Goal: Task Accomplishment & Management: Complete application form

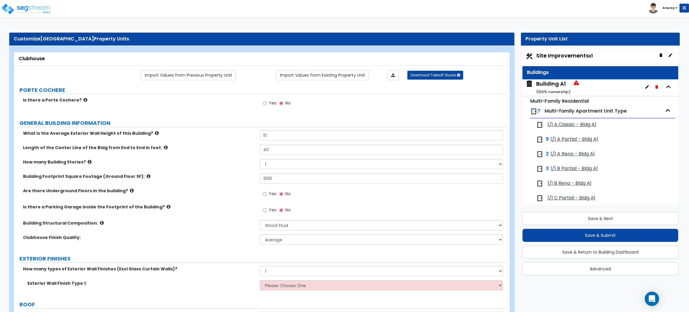
select select "7"
select select "1"
select select "2"
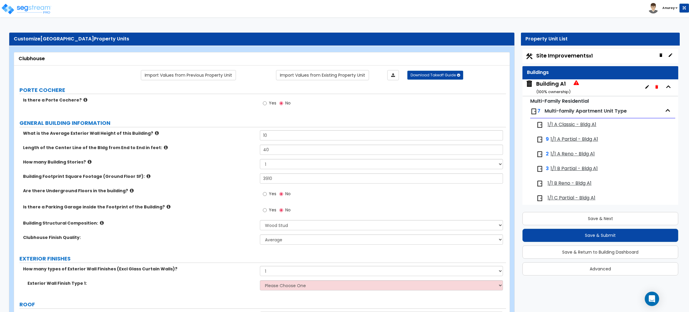
select select "1"
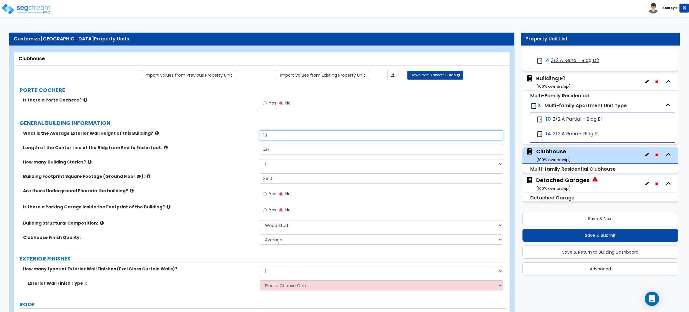
drag, startPoint x: 263, startPoint y: 134, endPoint x: 258, endPoint y: 135, distance: 5.2
click at [258, 135] on div "What is the Average Exterior Wall Height of this Building? 10" at bounding box center [260, 137] width 492 height 14
type input "21"
click at [164, 147] on icon at bounding box center [166, 147] width 4 height 4
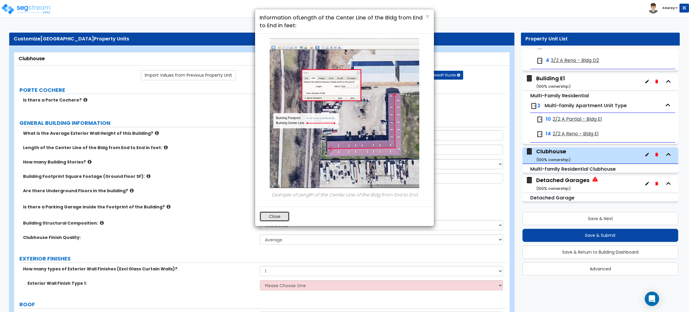
click at [284, 213] on button "Close" at bounding box center [275, 216] width 30 height 10
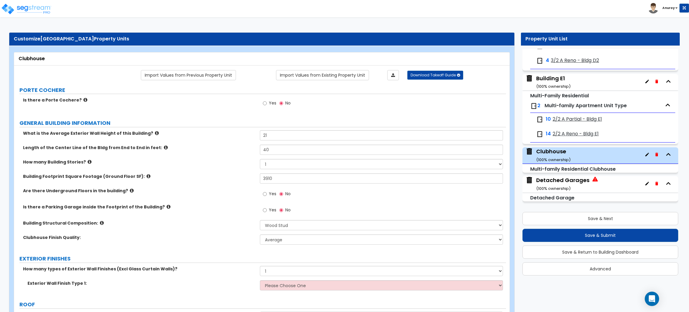
click at [164, 146] on icon at bounding box center [166, 147] width 4 height 4
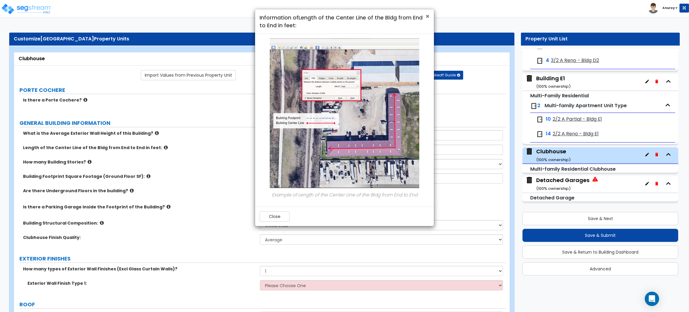
click at [426, 16] on span "×" at bounding box center [427, 16] width 4 height 9
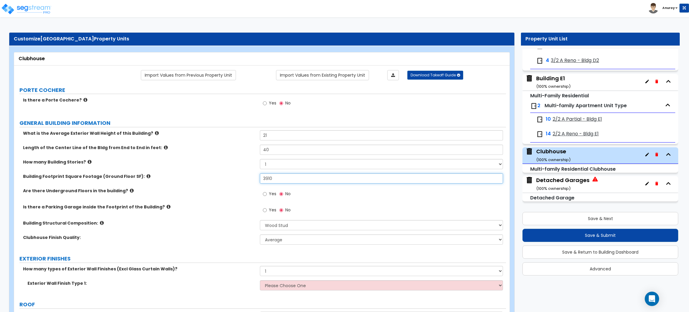
click at [275, 178] on input "3910" at bounding box center [381, 178] width 243 height 10
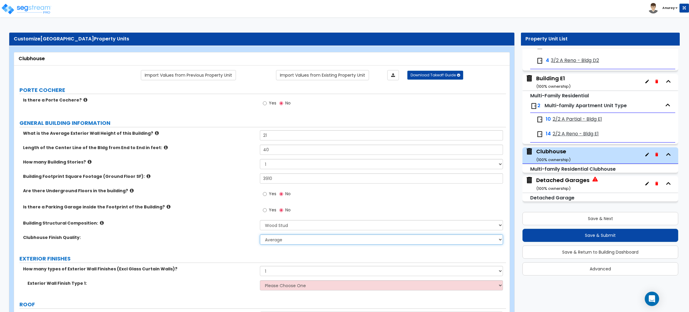
click at [282, 238] on select "Low Average High" at bounding box center [381, 239] width 243 height 10
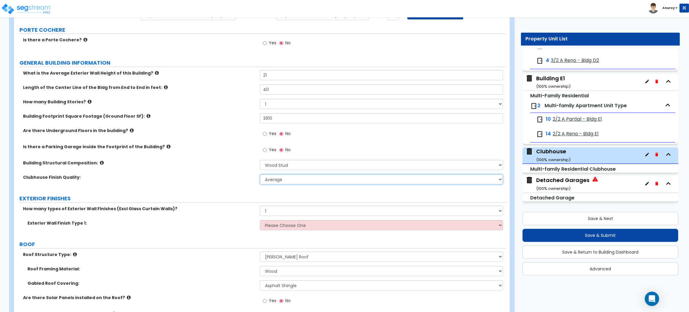
scroll to position [90, 0]
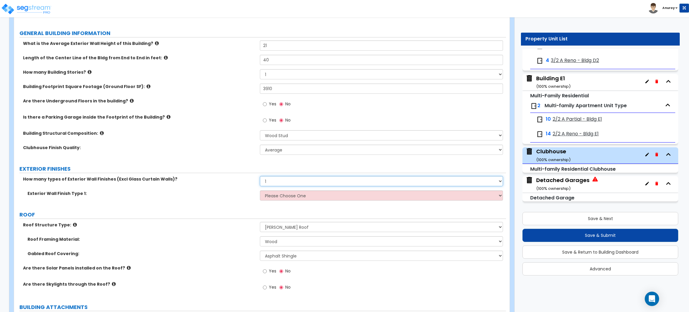
click at [304, 180] on select "None 1 2 3" at bounding box center [381, 181] width 243 height 10
click at [221, 199] on div "Exterior Wall Finish Type 1: Please Choose One No Finish/Shared Wall No Wall Br…" at bounding box center [260, 197] width 492 height 14
click at [288, 192] on select "Please Choose One No Finish/Shared Wall No Wall Brick Veneer Stone Veneer Wood …" at bounding box center [381, 195] width 243 height 10
click at [230, 194] on label "Exterior Wall Finish Type 1:" at bounding box center [142, 193] width 228 height 6
click at [272, 179] on select "None 1 2 3" at bounding box center [381, 181] width 243 height 10
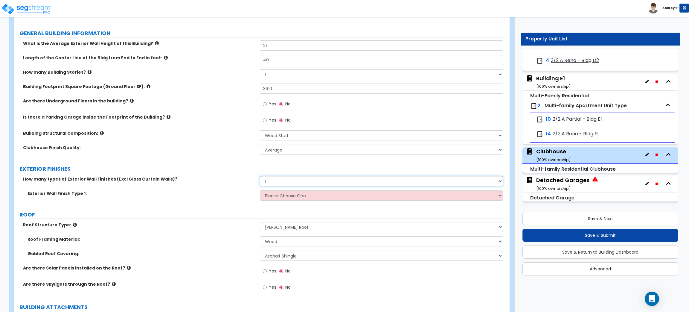
click at [272, 179] on select "None 1 2 3" at bounding box center [381, 181] width 243 height 10
click at [275, 181] on select "None 1 2 3" at bounding box center [381, 181] width 243 height 10
select select "0"
click at [260, 176] on select "None 1 2 3" at bounding box center [381, 181] width 243 height 10
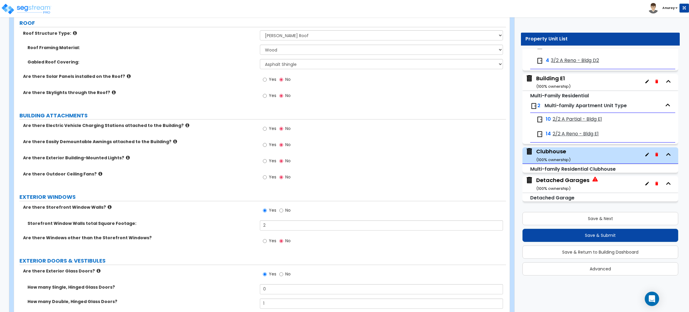
scroll to position [314, 0]
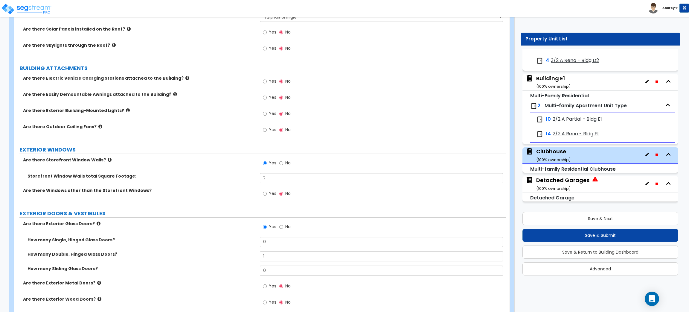
click at [108, 159] on icon at bounding box center [110, 159] width 4 height 4
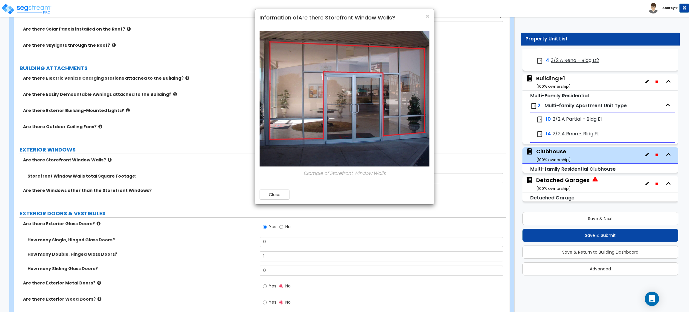
click at [102, 159] on div "× Information of Are there Storefront Window Walls? Example of Storefront Windo…" at bounding box center [344, 156] width 689 height 312
click at [270, 192] on button "Close" at bounding box center [275, 194] width 30 height 10
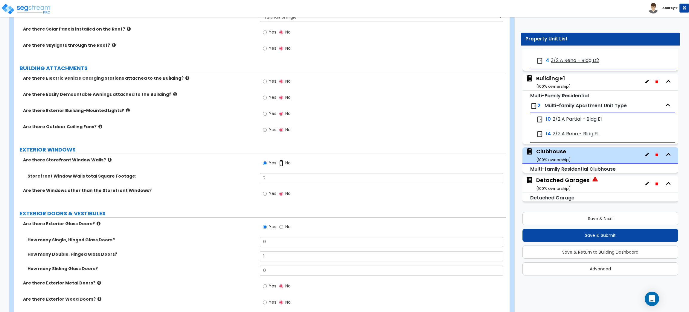
click at [282, 162] on input "No" at bounding box center [281, 163] width 4 height 7
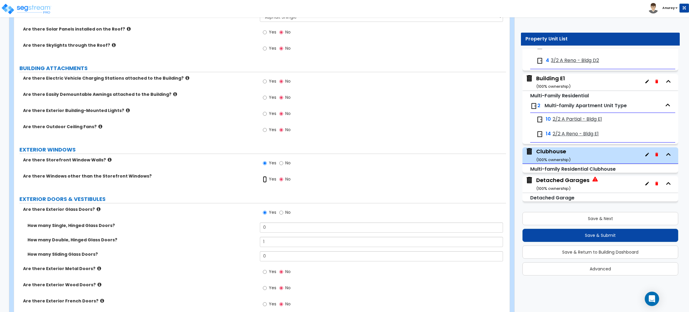
click at [263, 178] on input "Yes" at bounding box center [265, 179] width 4 height 7
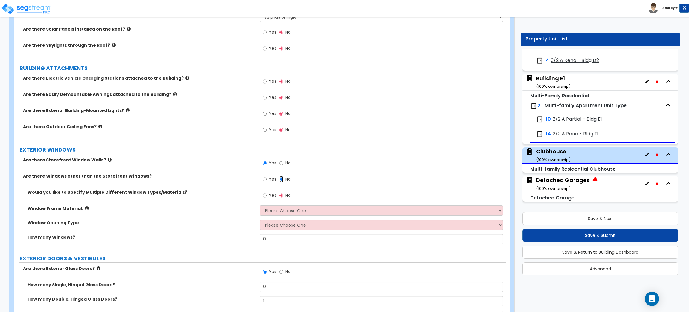
click at [280, 179] on input "No" at bounding box center [281, 179] width 4 height 7
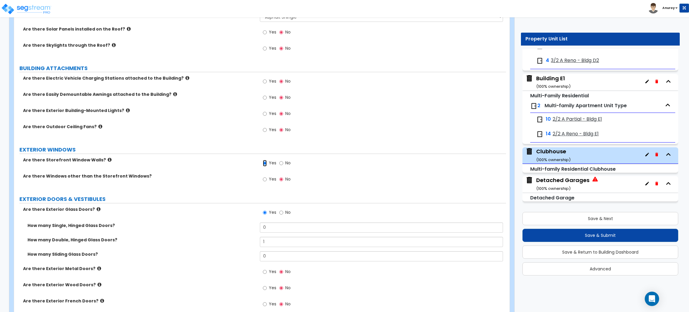
click at [265, 163] on input "Yes" at bounding box center [265, 163] width 4 height 7
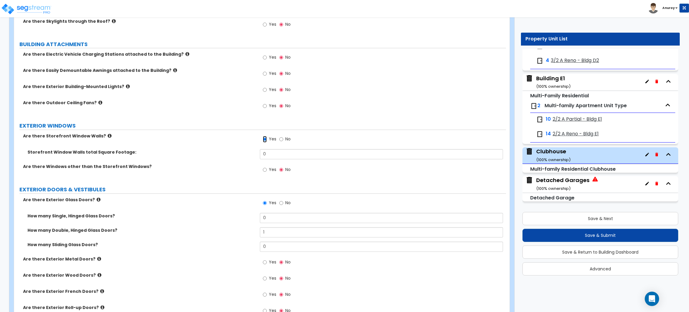
scroll to position [359, 0]
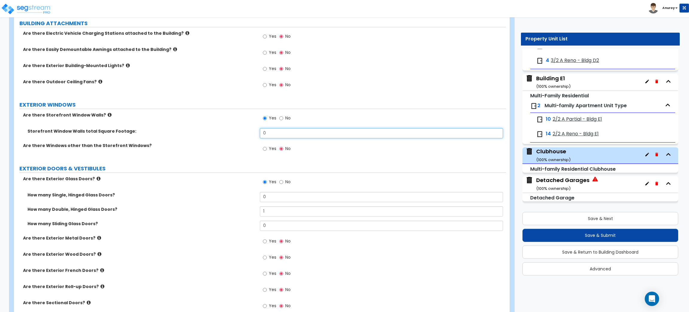
drag, startPoint x: 273, startPoint y: 135, endPoint x: 256, endPoint y: 136, distance: 17.1
click at [256, 136] on div "Storefront Window Walls total Square Footage: 0" at bounding box center [260, 135] width 492 height 14
click at [265, 148] on input "Yes" at bounding box center [265, 148] width 4 height 7
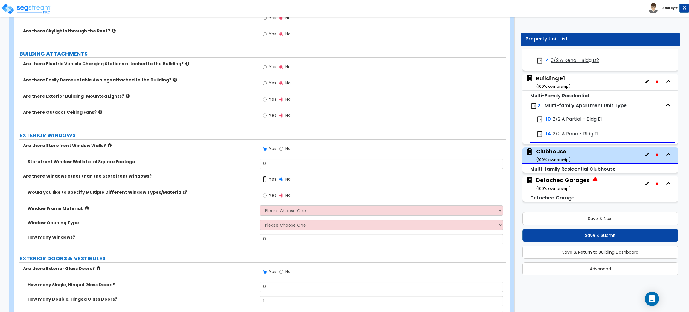
scroll to position [314, 0]
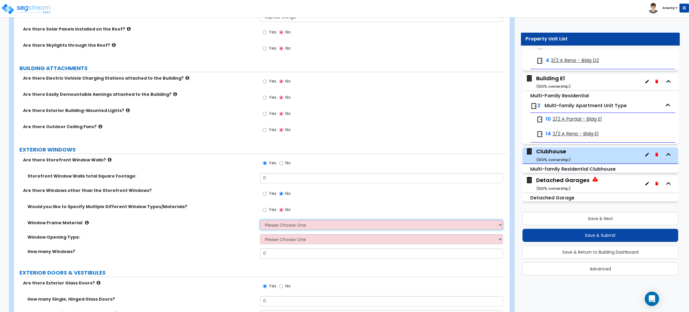
click at [277, 227] on select "Please Choose One Vinyl Aluminum Wood" at bounding box center [381, 224] width 243 height 10
click at [272, 224] on select "Please Choose One Vinyl Aluminum Wood" at bounding box center [381, 224] width 243 height 10
select select "1"
click at [260, 220] on select "Please Choose One Vinyl Aluminum Wood" at bounding box center [381, 224] width 243 height 10
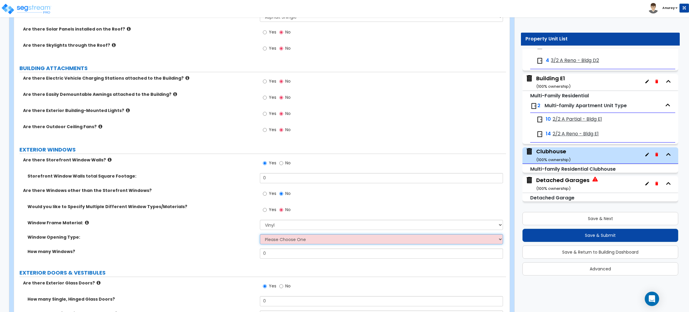
click at [280, 241] on select "Please Choose One Sliding Window Fixed/Picture Window Awning Window Swing/Casem…" at bounding box center [381, 239] width 243 height 10
click at [282, 239] on select "Please Choose One Sliding Window Fixed/Picture Window Awning Window Swing/Casem…" at bounding box center [381, 239] width 243 height 10
click at [231, 239] on label "Window Opening Type:" at bounding box center [142, 237] width 228 height 6
drag, startPoint x: 268, startPoint y: 252, endPoint x: 261, endPoint y: 254, distance: 7.0
click at [261, 254] on input "0" at bounding box center [381, 253] width 243 height 10
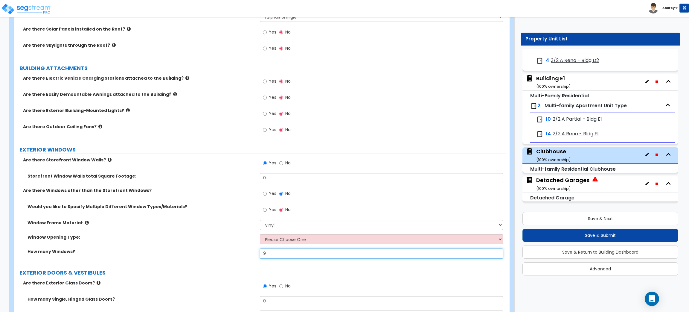
type input "9"
click at [229, 189] on label "Are there Windows other than the Storefront Windows?" at bounding box center [139, 190] width 232 height 6
click at [281, 164] on input "No" at bounding box center [281, 163] width 4 height 7
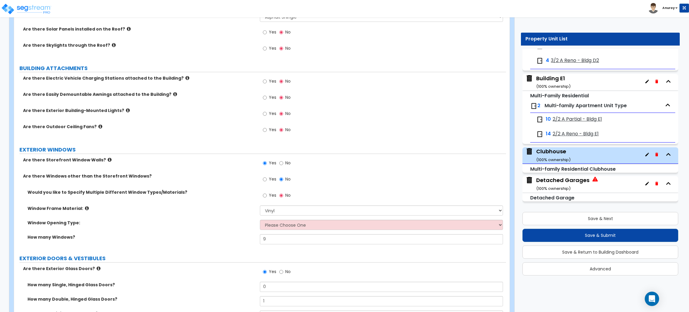
click at [108, 158] on icon at bounding box center [110, 159] width 4 height 4
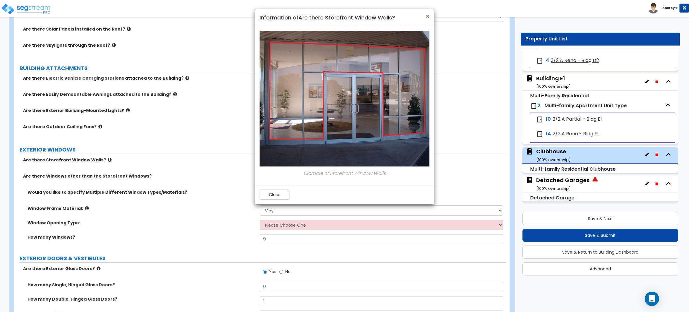
click at [428, 13] on span "×" at bounding box center [427, 16] width 4 height 9
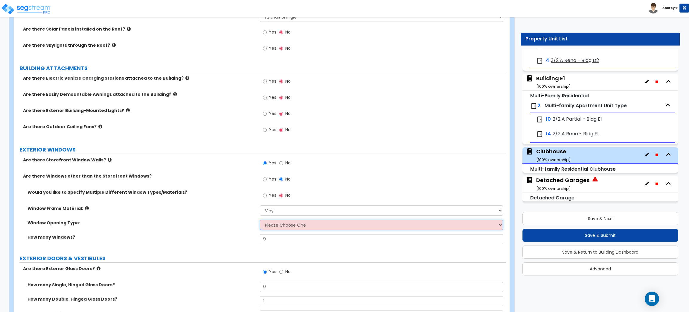
click at [275, 226] on select "Please Choose One Sliding Window Fixed/Picture Window Awning Window Swing/Casem…" at bounding box center [381, 224] width 243 height 10
select select "4"
click at [260, 220] on select "Please Choose One Sliding Window Fixed/Picture Window Awning Window Swing/Casem…" at bounding box center [381, 224] width 243 height 10
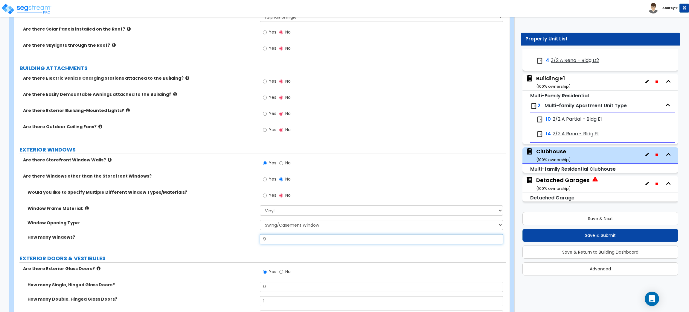
click at [274, 238] on input "9" at bounding box center [381, 239] width 243 height 10
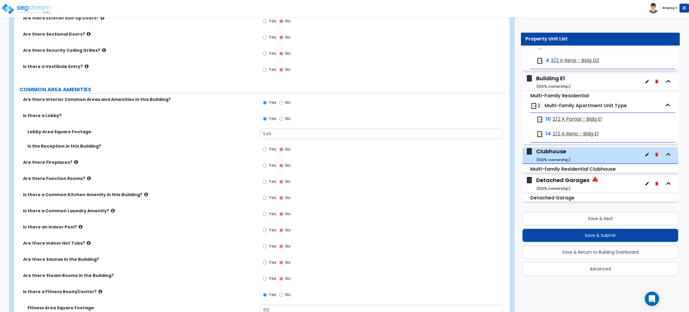
scroll to position [673, 0]
click at [265, 181] on input "Yes" at bounding box center [265, 180] width 4 height 7
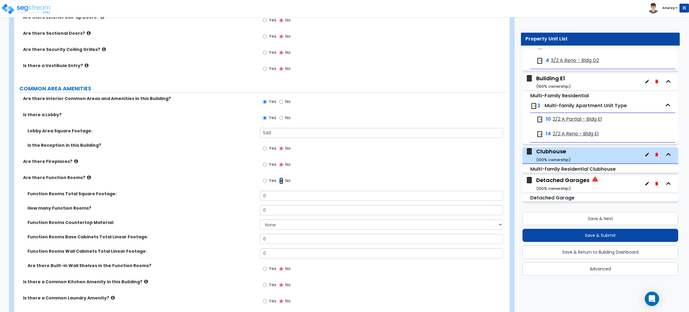
click at [280, 182] on input "No" at bounding box center [281, 180] width 4 height 7
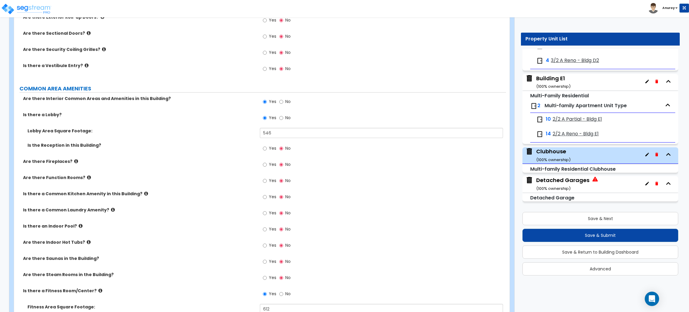
click at [87, 175] on icon at bounding box center [89, 177] width 4 height 4
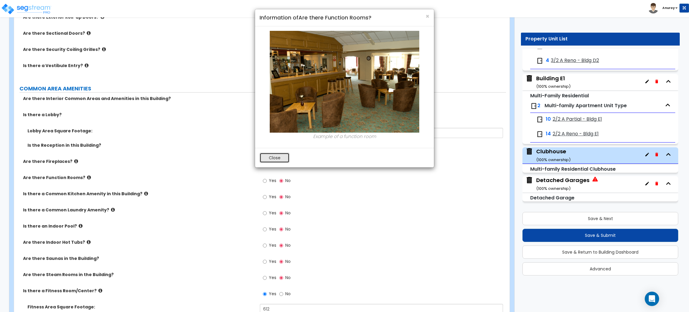
click at [280, 160] on button "Close" at bounding box center [275, 157] width 30 height 10
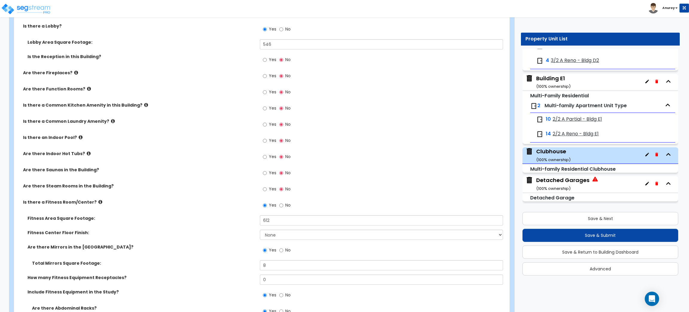
scroll to position [762, 0]
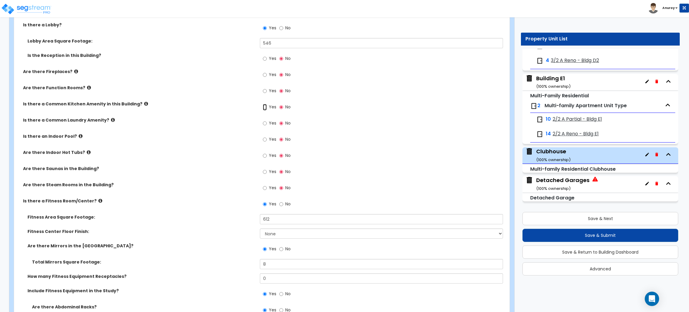
click at [265, 107] on input "Yes" at bounding box center [265, 107] width 4 height 7
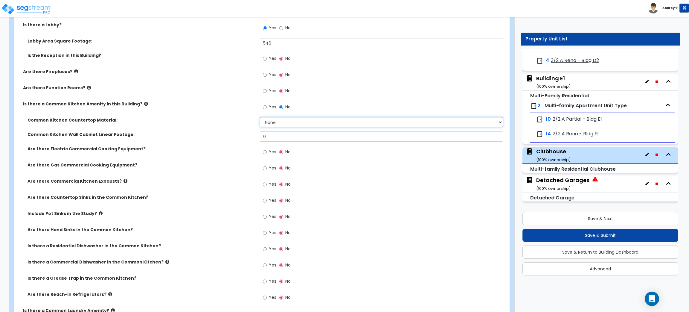
click at [274, 124] on select "None Plastic Laminate Solid Surface Stone Quartz Marble Tile Wood Stainless Ste…" at bounding box center [381, 122] width 243 height 10
select select "1"
click at [260, 118] on select "None Plastic Laminate Solid Surface Stone Quartz Marble Tile Wood Stainless Ste…" at bounding box center [381, 122] width 243 height 10
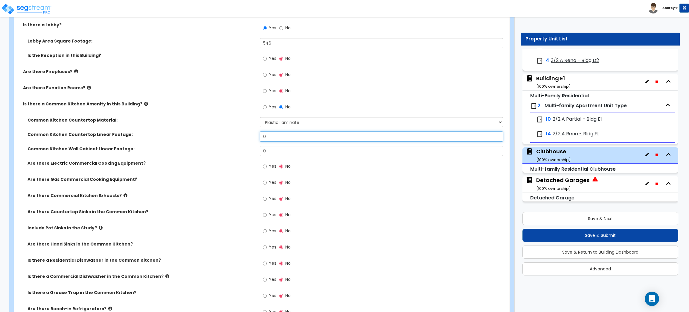
click at [264, 137] on input "0" at bounding box center [381, 136] width 243 height 10
type input "10"
drag, startPoint x: 286, startPoint y: 149, endPoint x: 257, endPoint y: 149, distance: 28.7
click at [257, 149] on div "Common Kitchen Wall Cabinet Linear Footage: 0" at bounding box center [260, 153] width 492 height 14
type input "10"
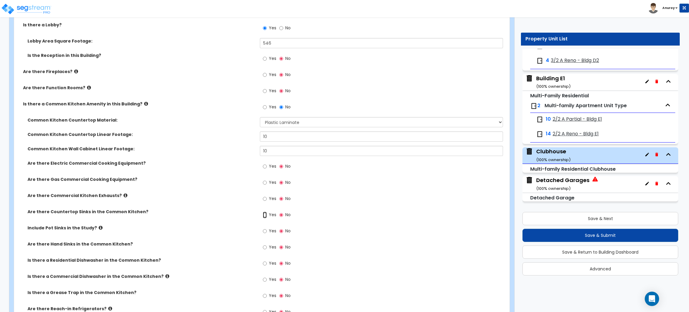
click at [265, 216] on input "Yes" at bounding box center [265, 214] width 4 height 7
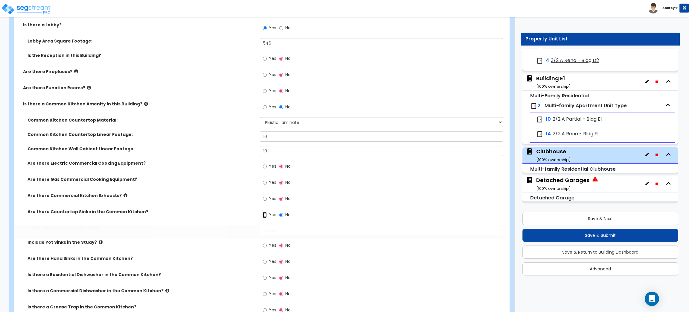
radio input "true"
click at [274, 229] on select "None 1 2 3" at bounding box center [381, 230] width 243 height 10
select select "1"
click at [260, 225] on select "None 1 2 3" at bounding box center [381, 230] width 243 height 10
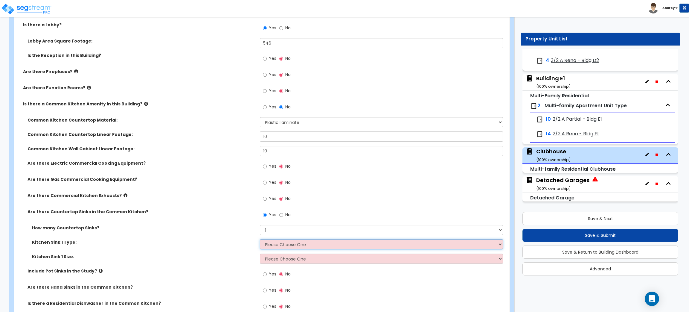
click at [314, 245] on select "Please Choose One Stainless Steel Porcelain Enamel Cast Iron" at bounding box center [381, 244] width 243 height 10
select select "1"
click at [260, 239] on select "Please Choose One Stainless Steel Porcelain Enamel Cast Iron" at bounding box center [381, 244] width 243 height 10
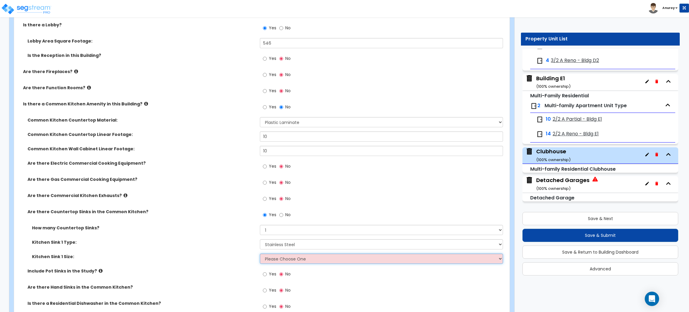
click at [270, 259] on select "Please Choose One Single Sink Double Sink" at bounding box center [381, 258] width 243 height 10
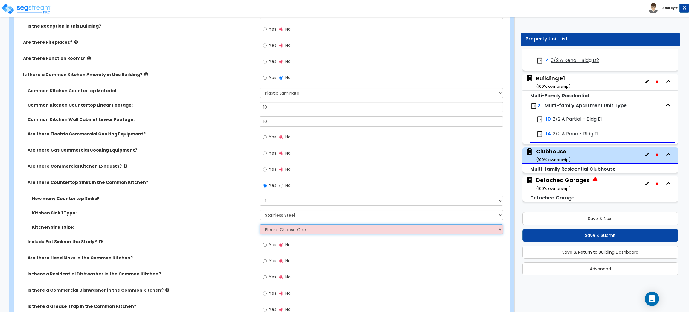
scroll to position [807, 0]
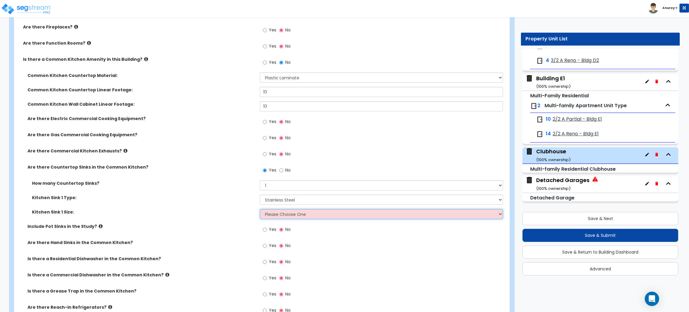
click at [274, 216] on select "Please Choose One Single Sink Double Sink" at bounding box center [381, 214] width 243 height 10
select select "1"
click at [260, 209] on select "Please Choose One Single Sink Double Sink" at bounding box center [381, 214] width 243 height 10
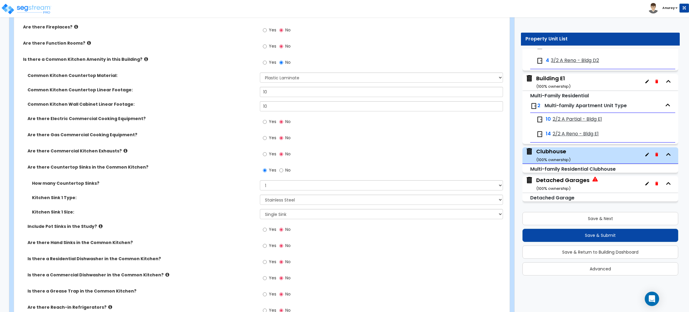
click at [267, 262] on label "Yes" at bounding box center [269, 262] width 13 height 10
click at [267, 262] on input "Yes" at bounding box center [265, 261] width 4 height 7
radio input "true"
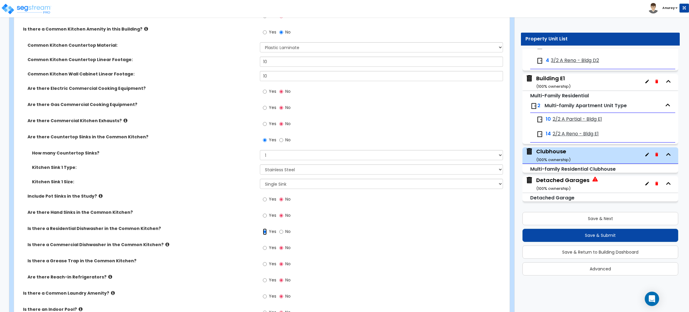
scroll to position [852, 0]
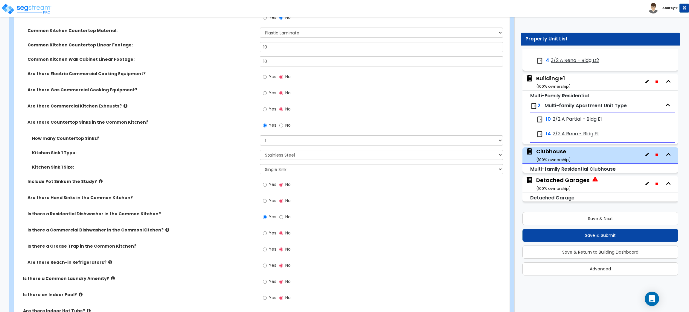
click at [165, 229] on icon at bounding box center [167, 229] width 4 height 4
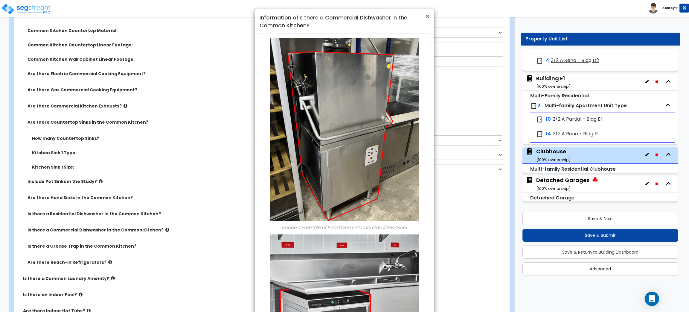
click at [428, 16] on span "×" at bounding box center [427, 16] width 4 height 9
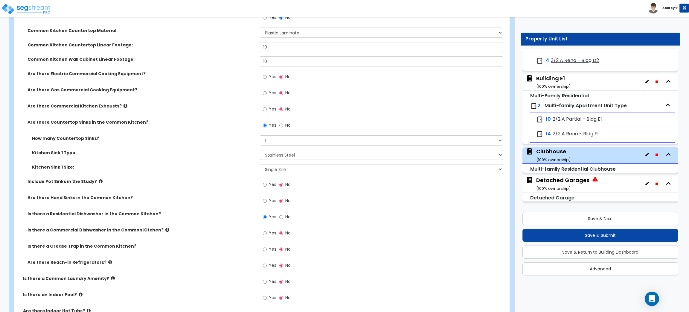
scroll to position [897, 0]
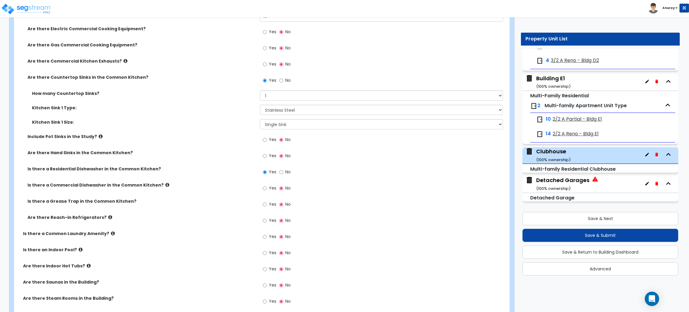
click at [108, 217] on icon at bounding box center [110, 217] width 4 height 4
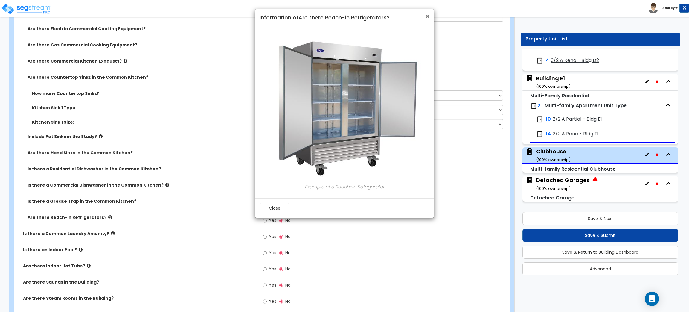
drag, startPoint x: 425, startPoint y: 15, endPoint x: 425, endPoint y: 19, distance: 3.4
click at [425, 17] on div "× Information of Are there Reach-in Refrigerators?" at bounding box center [344, 17] width 179 height 17
click at [426, 16] on span "×" at bounding box center [427, 16] width 4 height 9
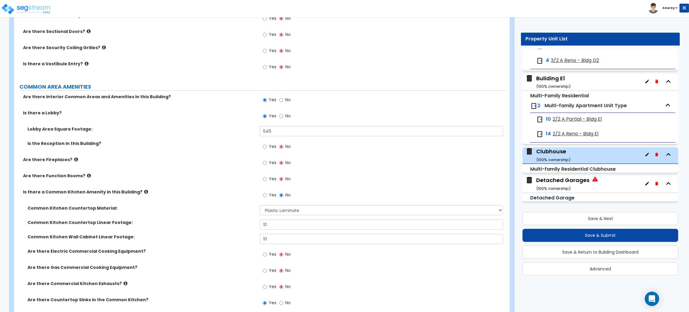
scroll to position [673, 0]
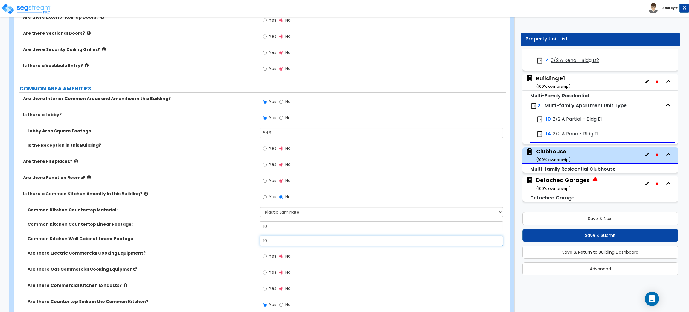
drag, startPoint x: 268, startPoint y: 238, endPoint x: 250, endPoint y: 240, distance: 18.4
click at [250, 240] on div "Common Kitchen Wall Cabinet Linear Footage: 10" at bounding box center [260, 242] width 492 height 14
type input "5"
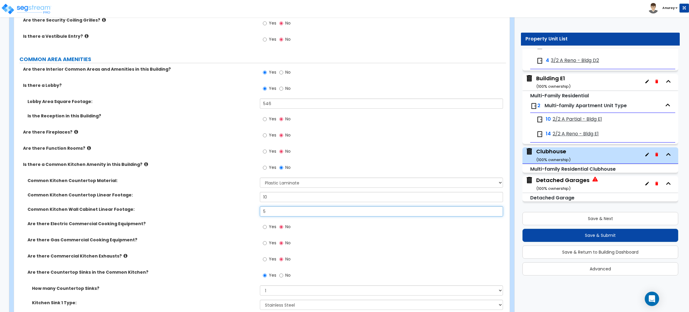
scroll to position [718, 0]
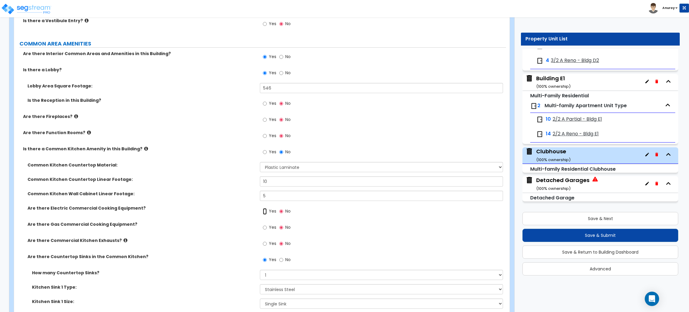
click at [265, 212] on input "Yes" at bounding box center [265, 211] width 4 height 7
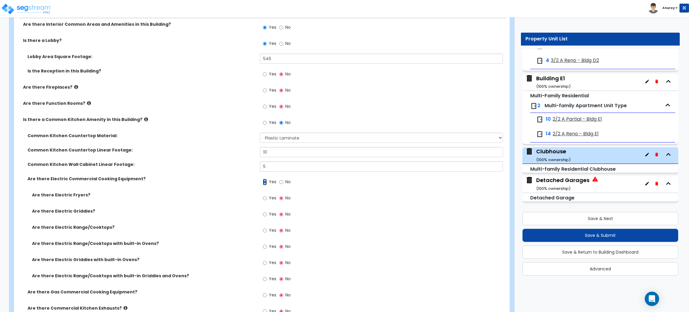
scroll to position [762, 0]
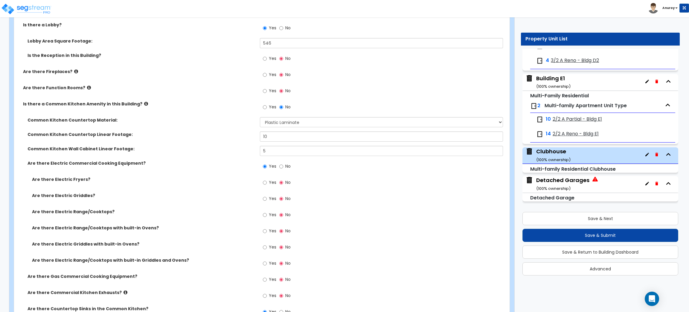
click at [278, 167] on div "Yes No" at bounding box center [277, 167] width 34 height 14
click at [280, 168] on input "No" at bounding box center [281, 166] width 4 height 7
radio input "false"
radio input "true"
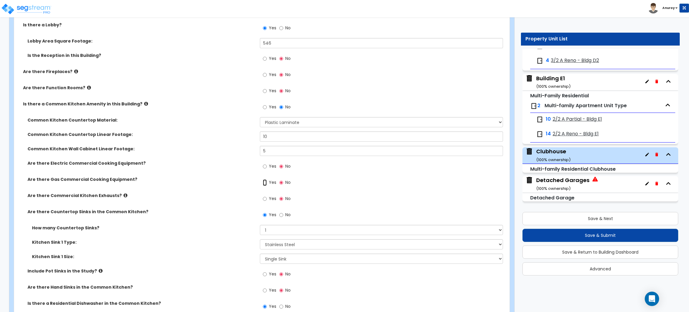
click at [263, 184] on input "Yes" at bounding box center [265, 182] width 4 height 7
radio input "true"
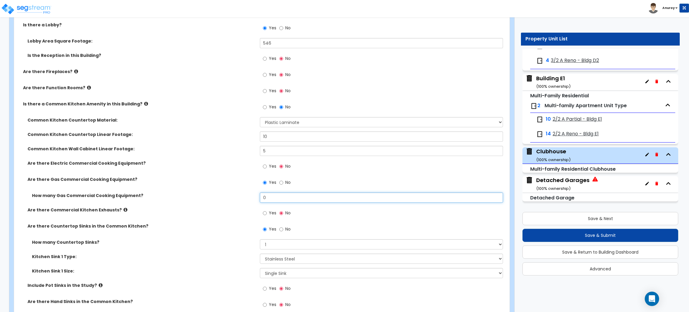
drag, startPoint x: 272, startPoint y: 196, endPoint x: 261, endPoint y: 196, distance: 10.8
click at [261, 196] on input "0" at bounding box center [381, 197] width 243 height 10
type input "1"
click at [142, 207] on div "Common Kitchen Countertop Material: None Plastic Laminate Solid Surface Stone Q…" at bounding box center [260, 248] width 483 height 262
click at [264, 213] on input "Yes" at bounding box center [265, 213] width 4 height 7
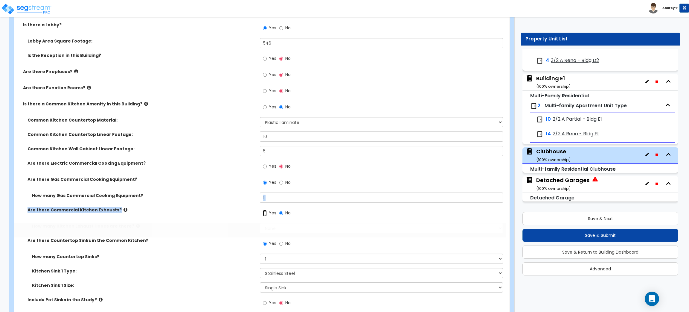
radio input "true"
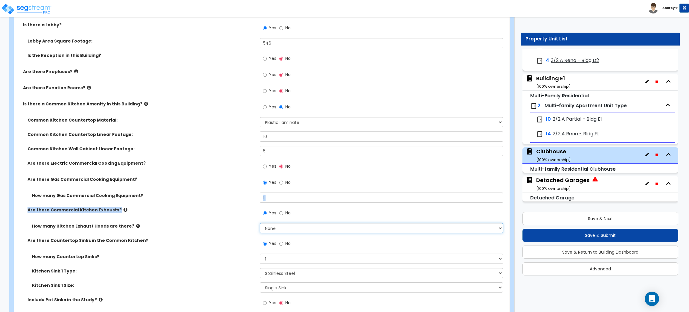
click at [272, 228] on select "None 1 2 3" at bounding box center [381, 228] width 243 height 10
select select "1"
click at [260, 223] on select "None 1 2 3" at bounding box center [381, 228] width 243 height 10
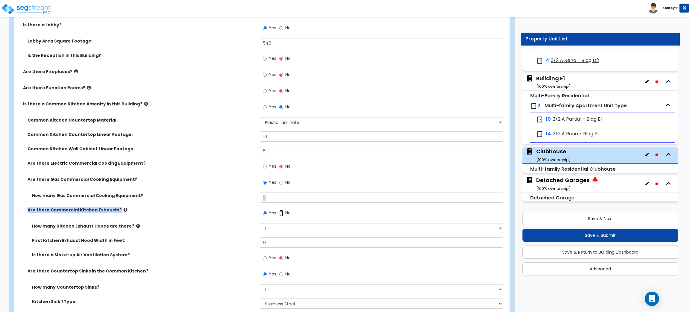
click at [280, 213] on input "No" at bounding box center [281, 213] width 4 height 7
radio input "false"
radio input "true"
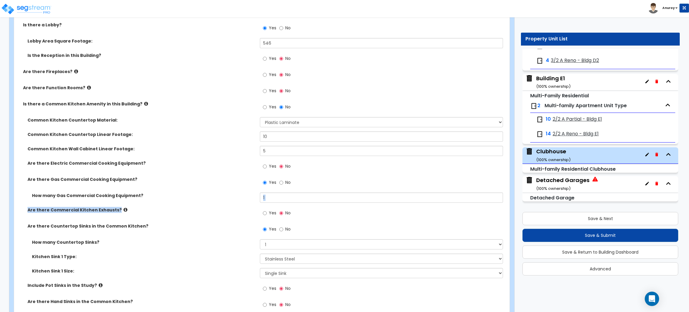
click at [123, 207] on icon at bounding box center [125, 209] width 4 height 4
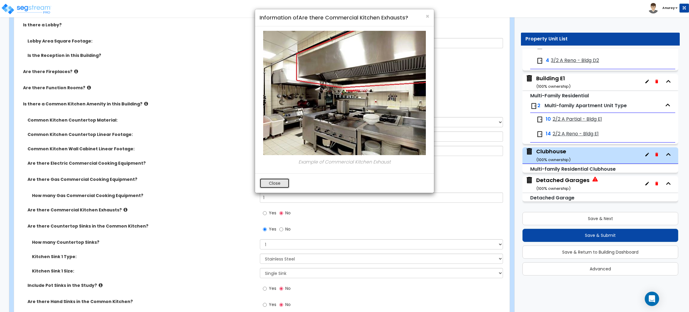
click at [275, 182] on button "Close" at bounding box center [275, 183] width 30 height 10
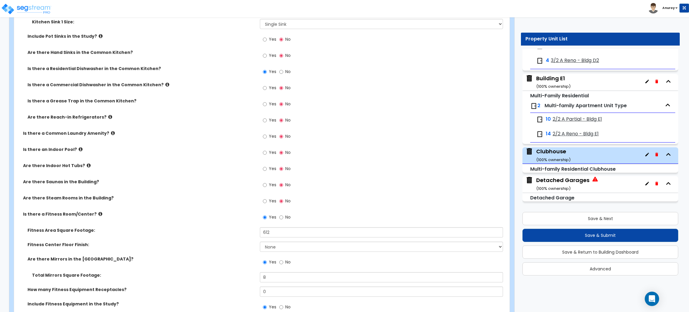
scroll to position [1031, 0]
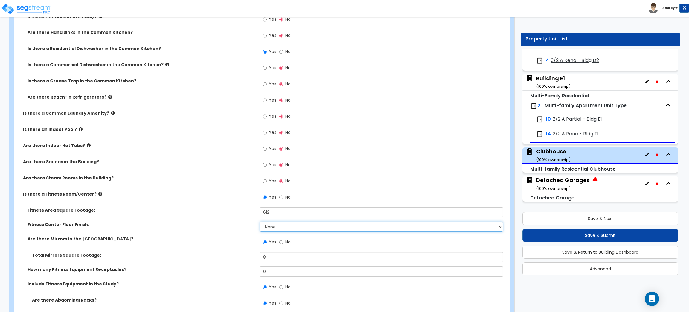
click at [287, 227] on select "None Tile Flooring Resilient Laminate Flooring VCT Flooring Sheet Carpet Floori…" at bounding box center [381, 226] width 243 height 10
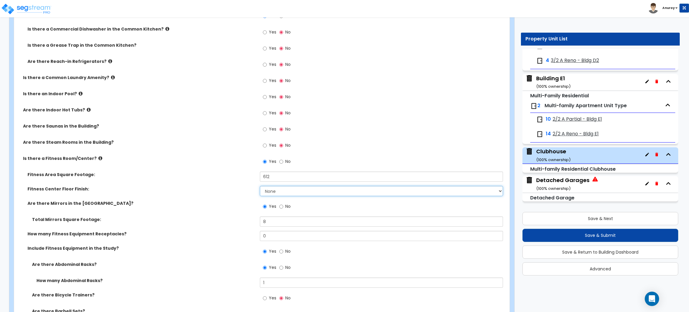
scroll to position [1076, 0]
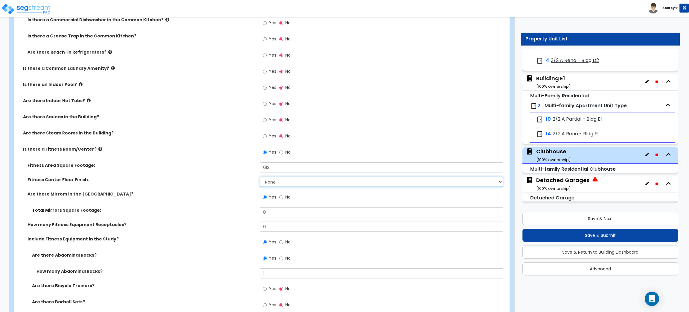
click at [296, 178] on select "None Tile Flooring Resilient Laminate Flooring VCT Flooring Sheet Carpet Floori…" at bounding box center [381, 181] width 243 height 10
select select "5"
click at [260, 177] on select "None Tile Flooring Resilient Laminate Flooring VCT Flooring Sheet Carpet Floori…" at bounding box center [381, 181] width 243 height 10
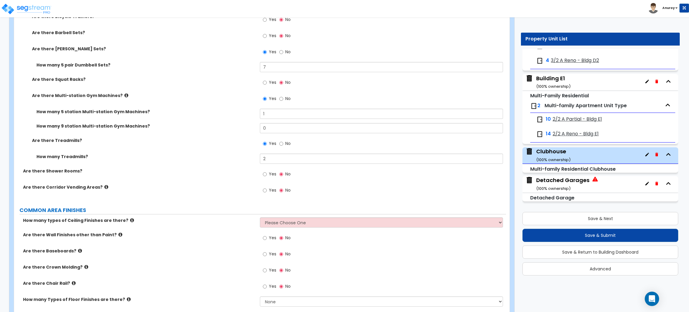
scroll to position [1345, 0]
click at [317, 223] on select "Please Choose One 1 2 3" at bounding box center [381, 221] width 243 height 10
select select "1"
click at [260, 217] on select "Please Choose One 1 2 3" at bounding box center [381, 221] width 243 height 10
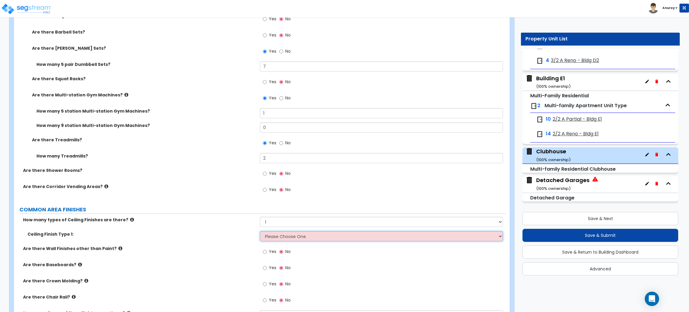
click at [300, 238] on select "Please Choose One Drop Ceiling Drywall Ceiling Open Ceiling" at bounding box center [381, 236] width 243 height 10
select select "3"
click at [260, 231] on select "Please Choose One Drop Ceiling Drywall Ceiling Open Ceiling" at bounding box center [381, 236] width 243 height 10
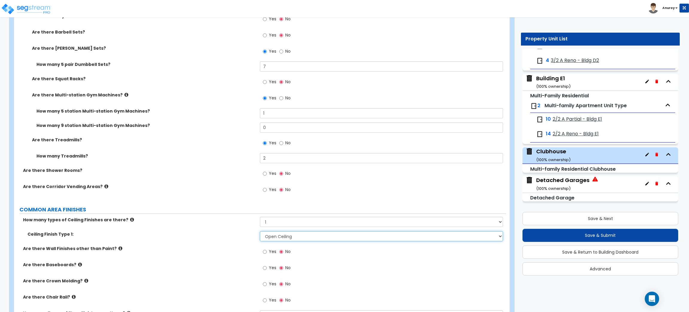
scroll to position [1390, 0]
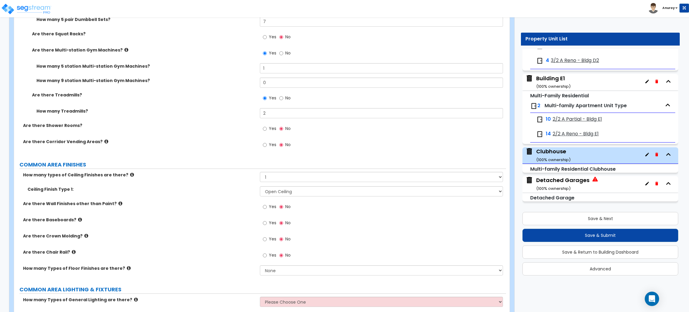
click at [118, 204] on icon at bounding box center [120, 203] width 4 height 4
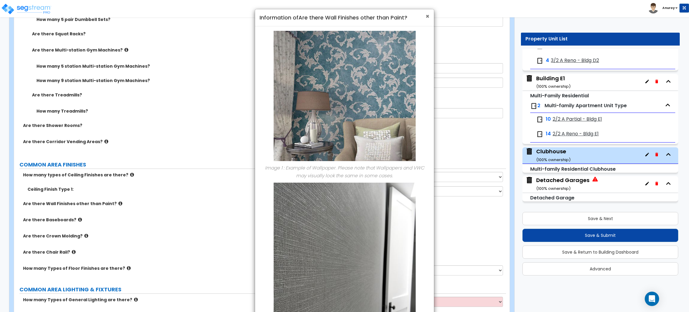
click at [425, 17] on span "×" at bounding box center [427, 16] width 4 height 9
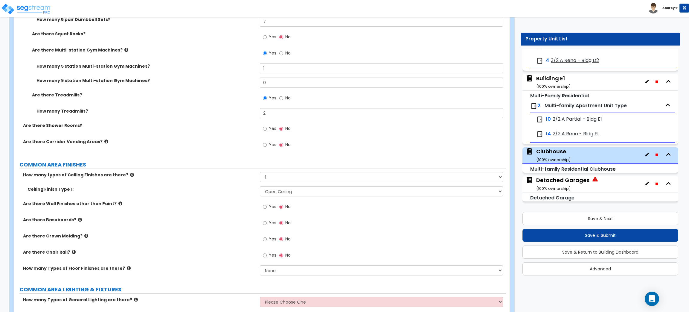
click at [118, 202] on icon at bounding box center [120, 203] width 4 height 4
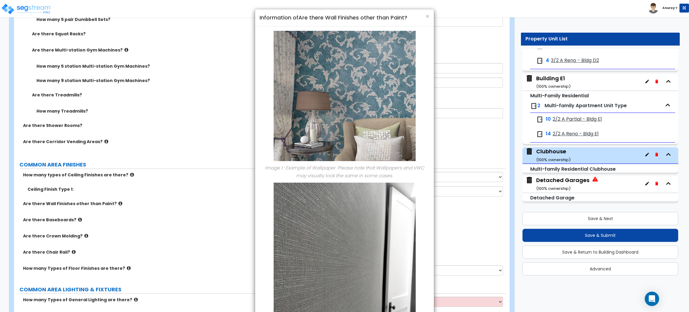
drag, startPoint x: 153, startPoint y: 220, endPoint x: 142, endPoint y: 220, distance: 10.8
click at [152, 220] on div "× Information of Are there Wall Finishes other than Paint? Image 1 : Example of…" at bounding box center [344, 156] width 689 height 312
click at [426, 15] on span "×" at bounding box center [427, 16] width 4 height 9
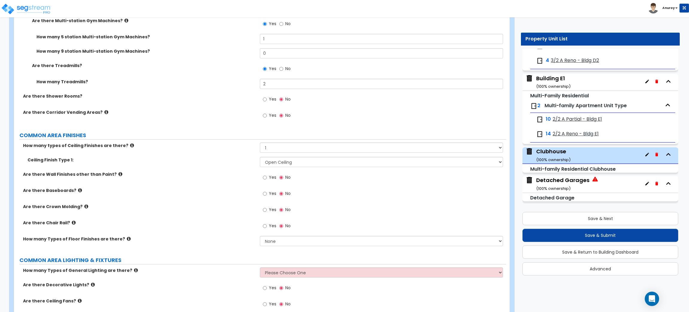
scroll to position [1435, 0]
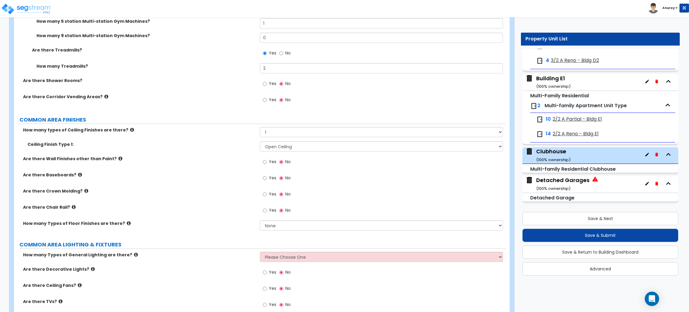
click at [84, 188] on icon at bounding box center [86, 190] width 4 height 4
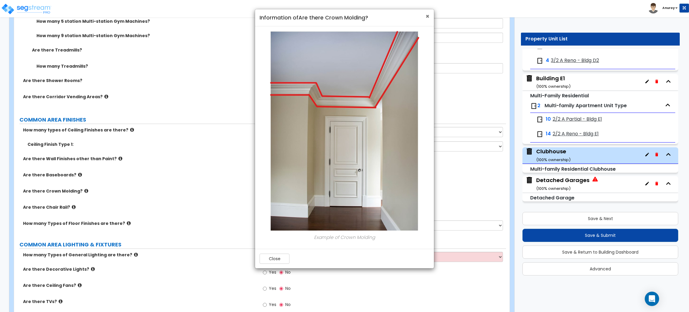
click at [425, 16] on span "×" at bounding box center [427, 16] width 4 height 9
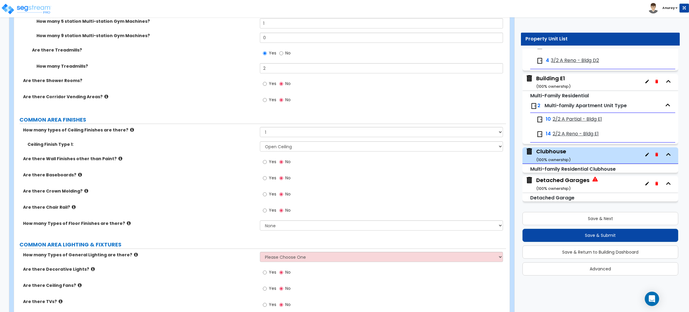
click at [214, 184] on div "Are there Baseboards? Yes No" at bounding box center [260, 180] width 492 height 16
click at [72, 206] on icon at bounding box center [74, 207] width 4 height 4
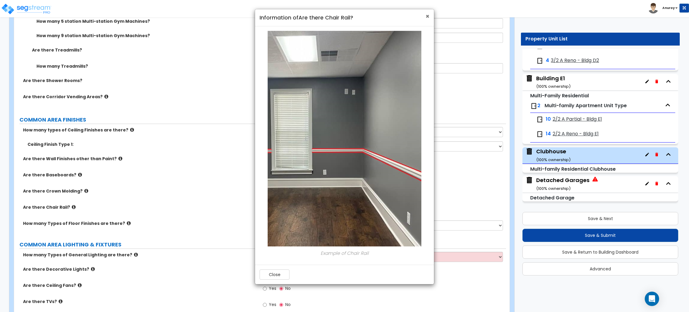
click at [428, 14] on span "×" at bounding box center [427, 16] width 4 height 9
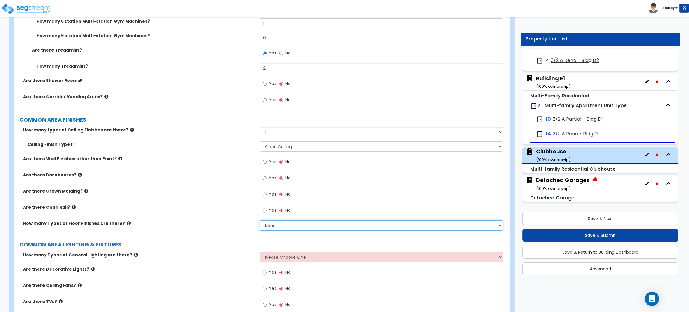
click at [269, 225] on select "None 1 2 3 4" at bounding box center [381, 225] width 243 height 10
select select "1"
click at [260, 220] on select "None 1 2 3 4" at bounding box center [381, 225] width 243 height 10
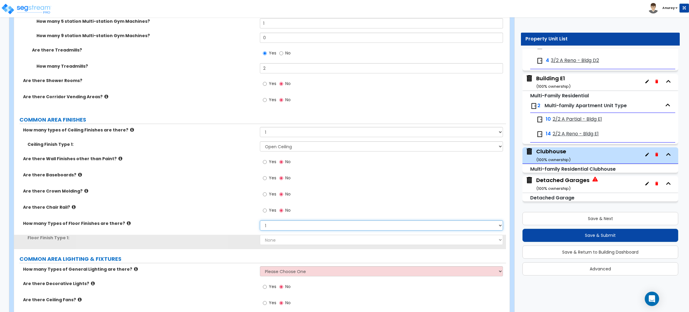
scroll to position [1480, 0]
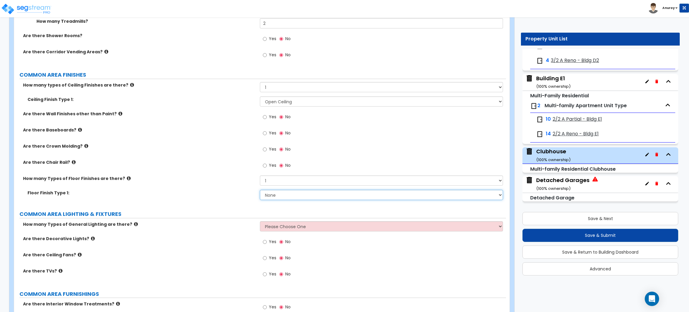
click at [290, 194] on select "None Tile Flooring Marble Flooring Hardwood Flooring Resilient Laminate Floorin…" at bounding box center [381, 195] width 243 height 10
select select "5"
click at [260, 190] on select "None Tile Flooring Marble Flooring Hardwood Flooring Resilient Laminate Floorin…" at bounding box center [381, 195] width 243 height 10
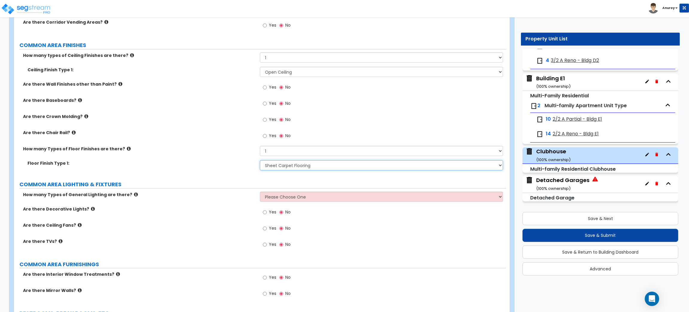
scroll to position [1525, 0]
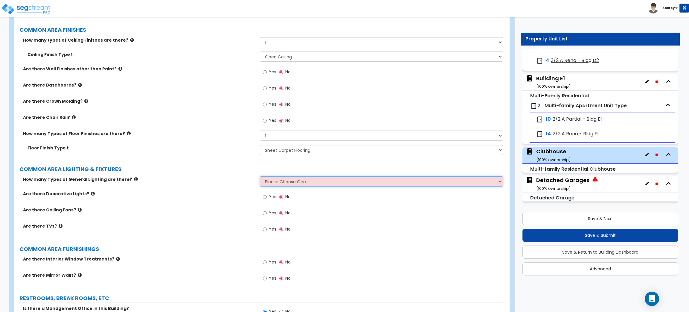
click at [281, 184] on select "Please Choose One 1 2 3" at bounding box center [381, 181] width 243 height 10
select select "1"
click at [260, 176] on select "Please Choose One 1 2 3" at bounding box center [381, 181] width 243 height 10
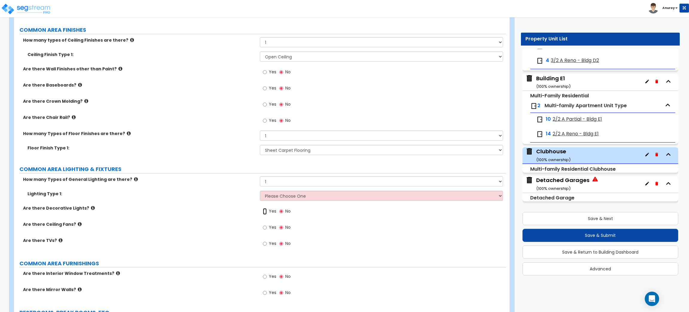
click at [265, 211] on input "Yes" at bounding box center [265, 211] width 4 height 7
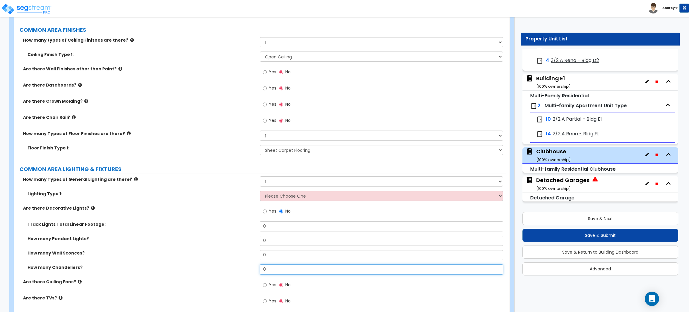
drag, startPoint x: 278, startPoint y: 267, endPoint x: 272, endPoint y: 260, distance: 9.6
click at [261, 268] on input "0" at bounding box center [381, 269] width 243 height 10
type input "1"
click at [225, 254] on label "How many Wall Sconces?" at bounding box center [142, 253] width 228 height 6
click at [79, 239] on label "How many Pendant Lights?" at bounding box center [142, 238] width 228 height 6
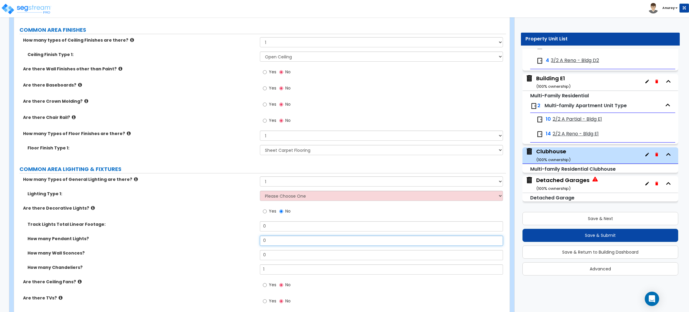
click at [263, 239] on input "0" at bounding box center [381, 240] width 243 height 10
type input "4"
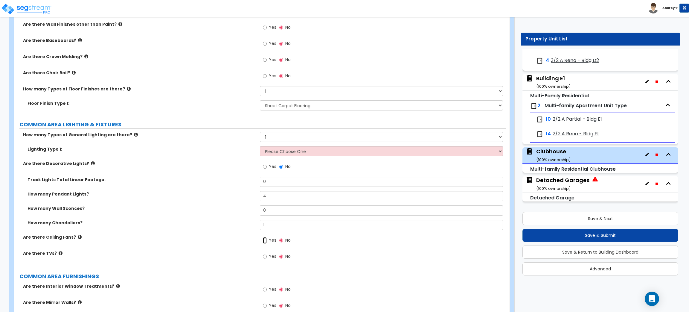
click at [263, 239] on input "Yes" at bounding box center [265, 240] width 4 height 7
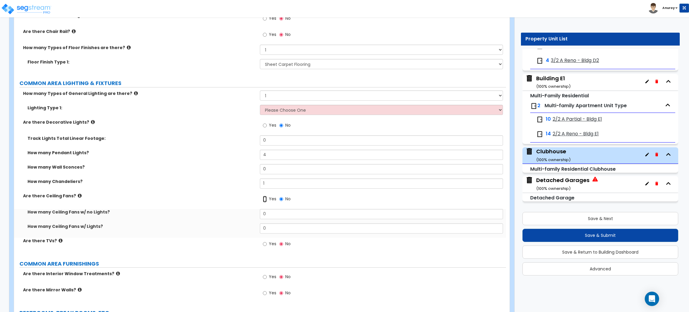
scroll to position [1659, 0]
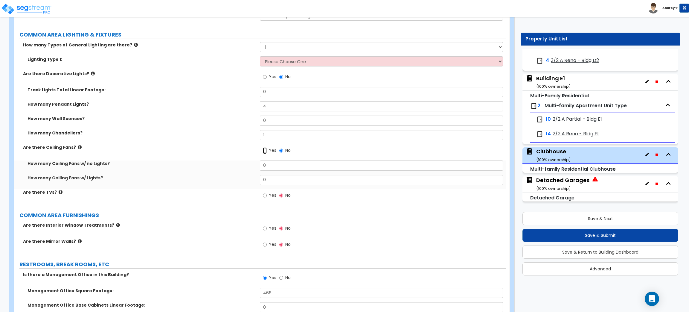
radio input "true"
drag, startPoint x: 273, startPoint y: 164, endPoint x: 262, endPoint y: 166, distance: 11.2
click at [261, 166] on input "0" at bounding box center [381, 165] width 243 height 10
type input "4"
click at [266, 195] on input "Yes" at bounding box center [265, 195] width 4 height 7
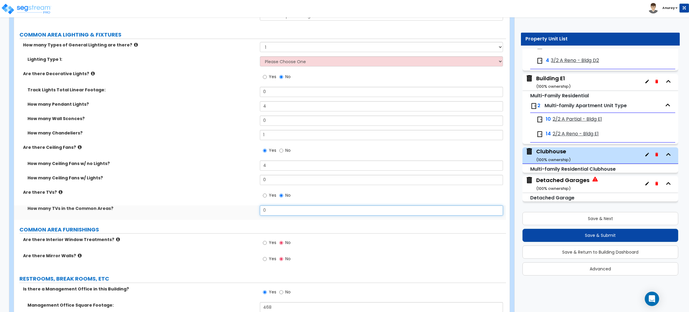
drag, startPoint x: 276, startPoint y: 209, endPoint x: 229, endPoint y: 205, distance: 46.8
click at [229, 205] on div "How many TVs in the Common Areas? 0" at bounding box center [260, 212] width 492 height 14
type input "1"
click at [213, 212] on div "How many TVs in the Common Areas? 1" at bounding box center [260, 212] width 492 height 14
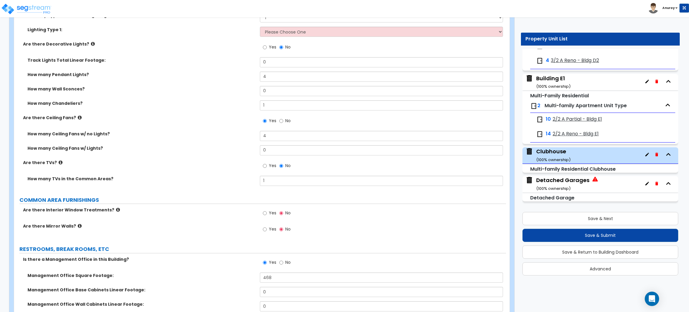
scroll to position [1704, 0]
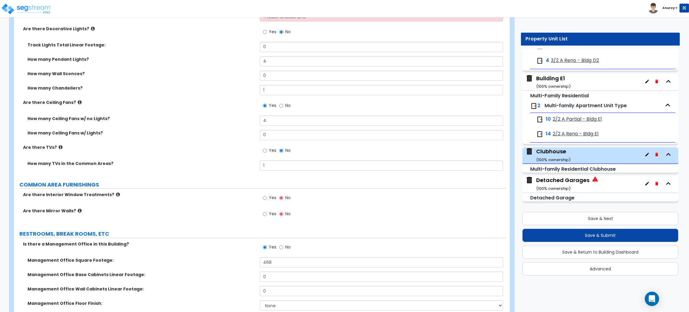
click at [116, 194] on icon at bounding box center [118, 194] width 4 height 4
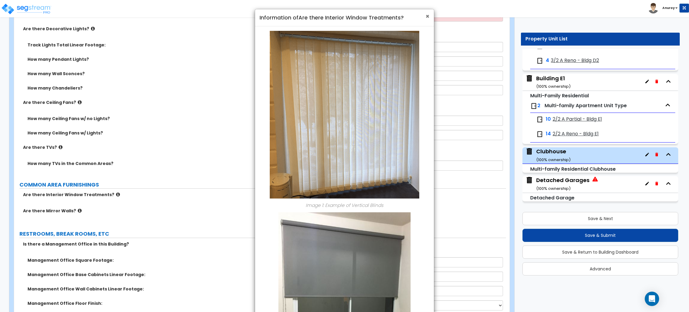
click at [426, 16] on span "×" at bounding box center [427, 16] width 4 height 9
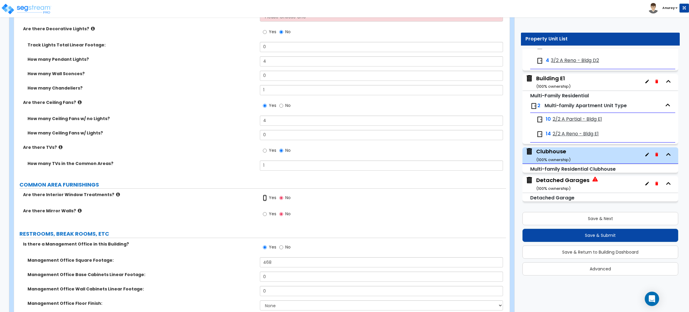
click at [265, 198] on input "Yes" at bounding box center [265, 197] width 4 height 7
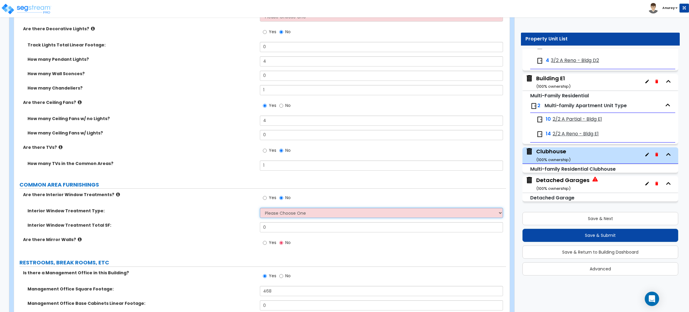
click at [288, 211] on select "Please Choose One Vertical Blinds Window Shades Venetian Blinds Wood Shutters" at bounding box center [381, 212] width 243 height 10
click at [260, 208] on select "Please Choose One Vertical Blinds Window Shades Venetian Blinds Wood Shutters" at bounding box center [381, 212] width 243 height 10
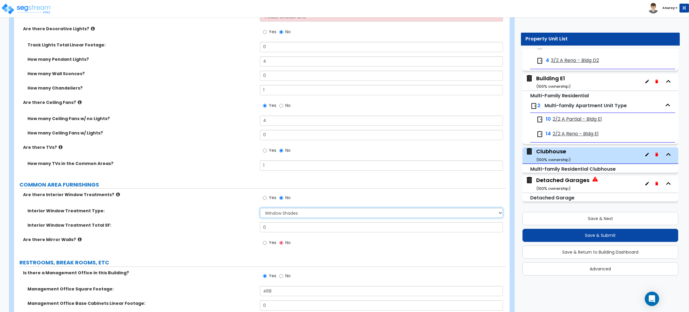
click at [293, 214] on select "Please Choose One Vertical Blinds Window Shades Venetian Blinds Wood Shutters" at bounding box center [381, 212] width 243 height 10
select select "1"
click at [260, 208] on select "Please Choose One Vertical Blinds Window Shades Venetian Blinds Wood Shutters" at bounding box center [381, 212] width 243 height 10
drag, startPoint x: 268, startPoint y: 227, endPoint x: 258, endPoint y: 228, distance: 10.5
click at [258, 228] on div "Interior Window Treatment Total SF: 0" at bounding box center [260, 229] width 492 height 14
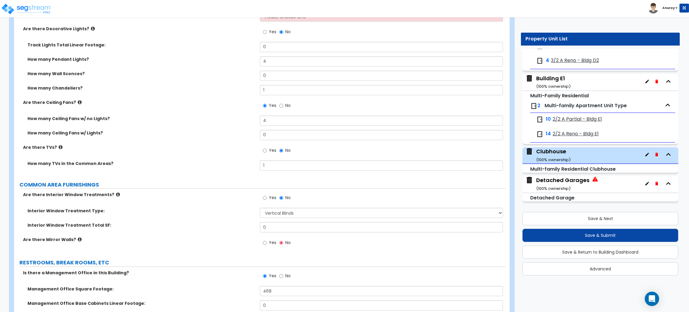
click at [78, 239] on icon at bounding box center [80, 239] width 4 height 4
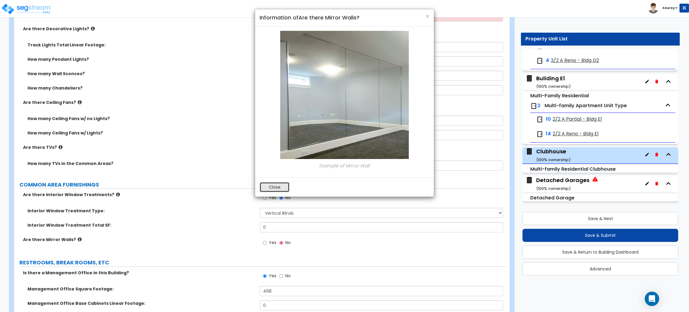
click at [283, 186] on button "Close" at bounding box center [275, 187] width 30 height 10
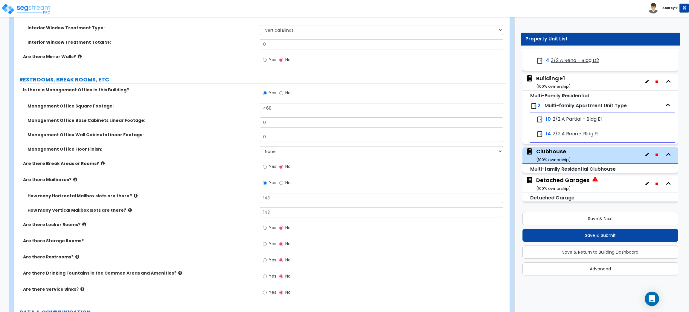
scroll to position [1885, 0]
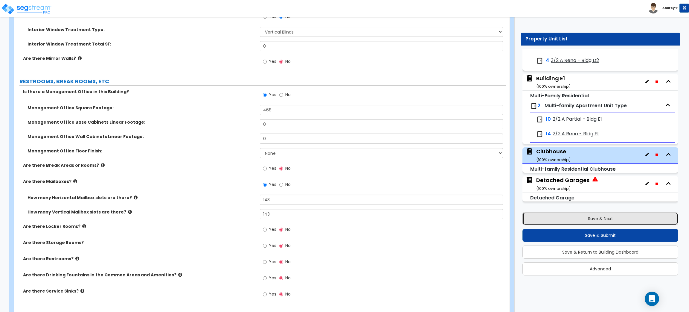
click at [594, 217] on button "Save & Next" at bounding box center [600, 218] width 156 height 13
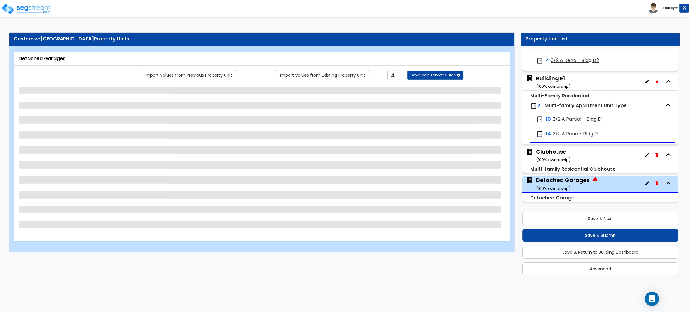
scroll to position [0, 0]
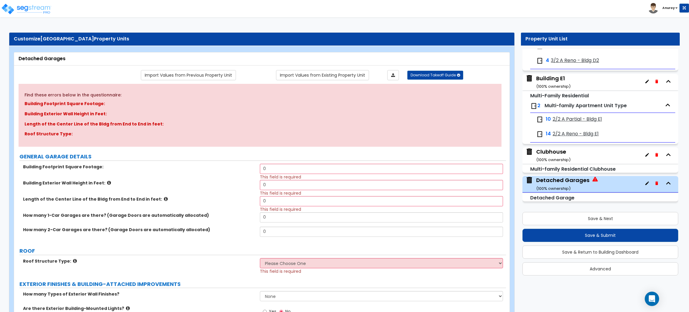
click at [553, 156] on div "Clubhouse ( 100 % ownership)" at bounding box center [553, 155] width 34 height 15
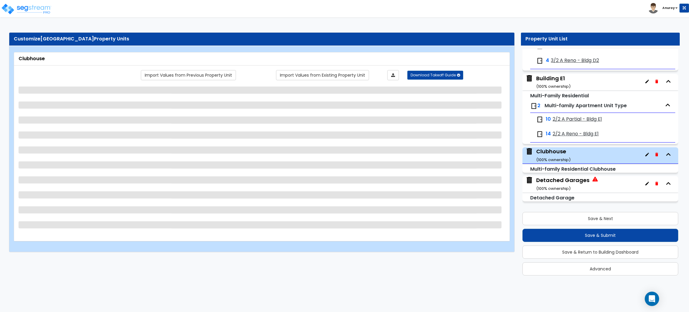
select select "7"
select select "1"
select select "2"
select select "1"
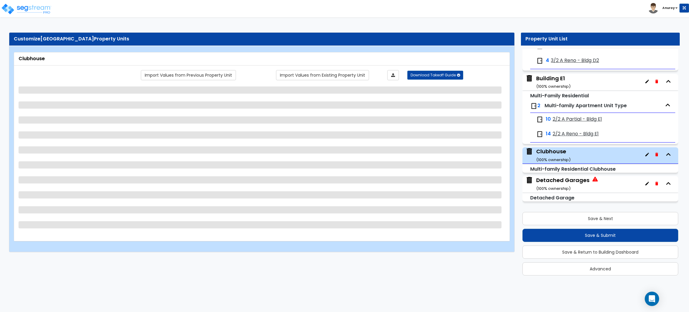
select select "1"
select select "5"
select select "1"
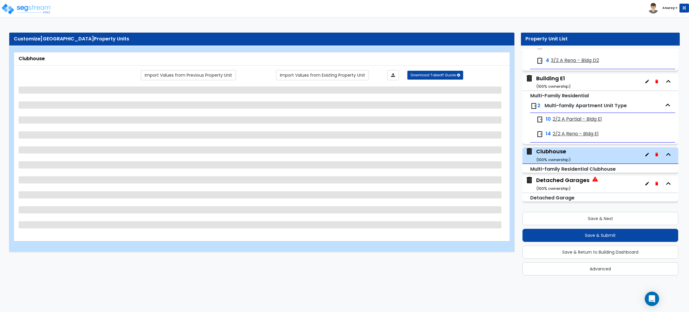
select select "3"
select select "1"
select select "5"
select select "1"
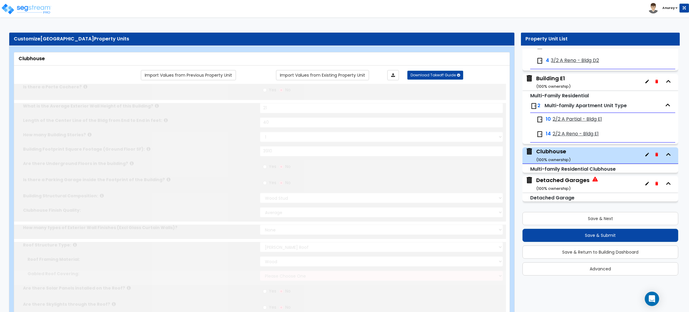
select select "1"
select select "4"
type input "9"
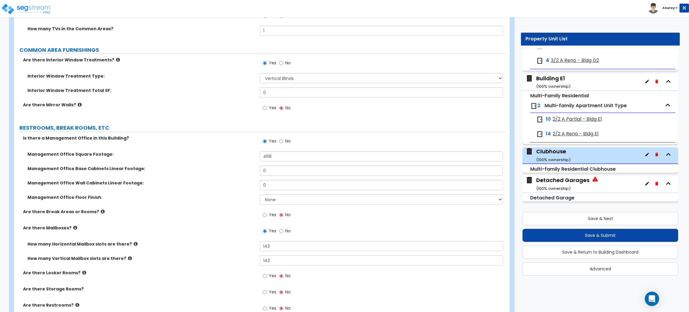
scroll to position [1569, 0]
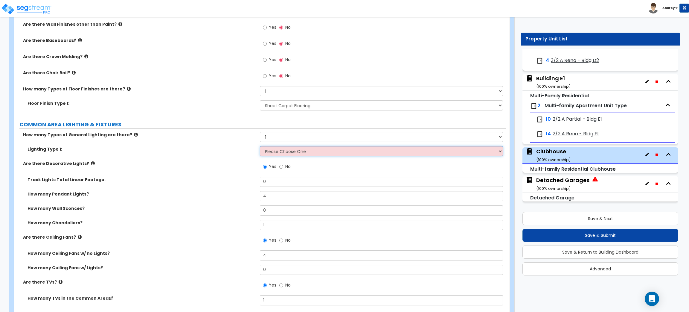
click at [283, 152] on select "Please Choose One LED Surface-Mounted LED Recessed Fluorescent Surface-Mounted …" at bounding box center [381, 151] width 243 height 10
select select "1"
click at [260, 146] on select "Please Choose One LED Surface-Mounted LED Recessed Fluorescent Surface-Mounted …" at bounding box center [381, 151] width 243 height 10
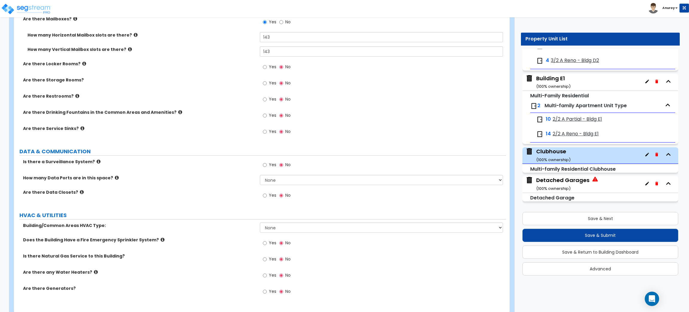
scroll to position [2064, 0]
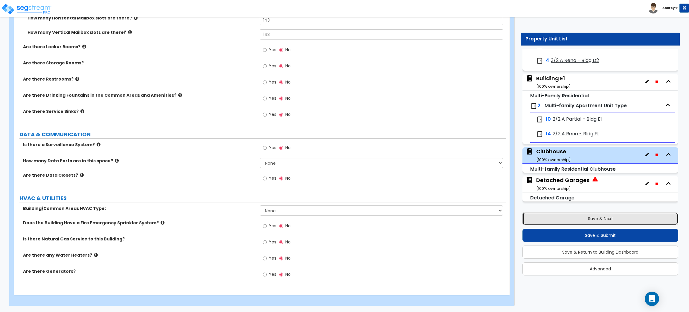
click at [552, 217] on button "Save & Next" at bounding box center [600, 218] width 156 height 13
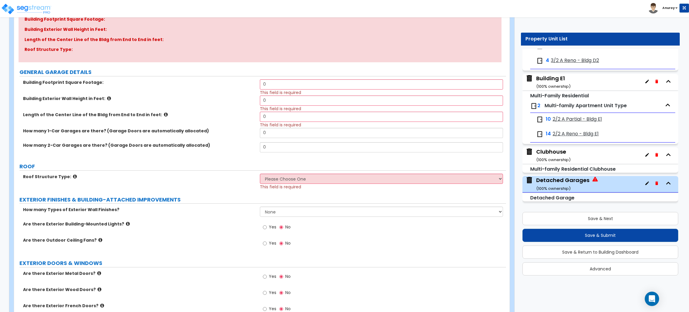
scroll to position [0, 0]
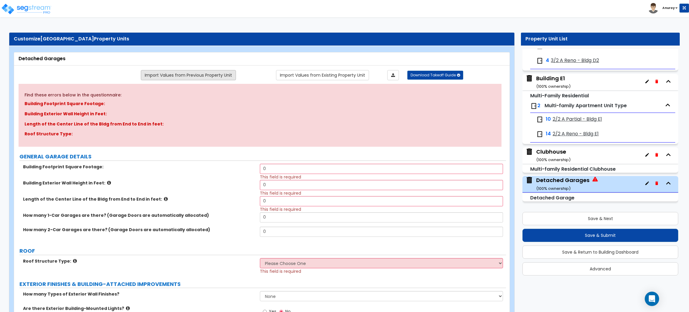
click at [222, 75] on link "Import Values from Previous Property Unit" at bounding box center [188, 75] width 95 height 10
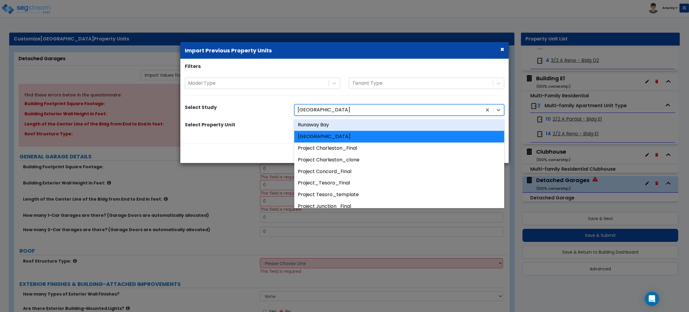
click at [340, 109] on div at bounding box center [387, 110] width 181 height 8
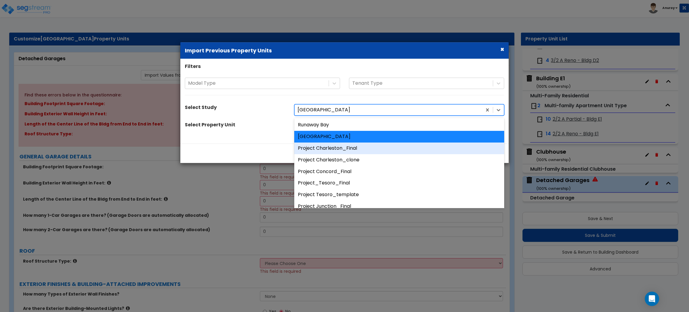
click at [337, 152] on div "Project Charleston_Final" at bounding box center [399, 148] width 210 height 12
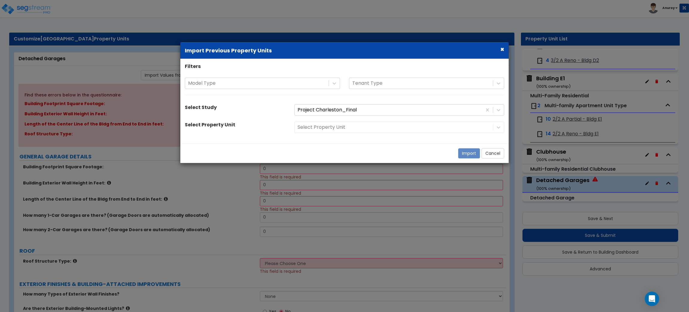
click at [343, 126] on div "Select Property Unit" at bounding box center [399, 126] width 219 height 11
click at [279, 121] on div "Select Property Unit" at bounding box center [234, 125] width 109 height 8
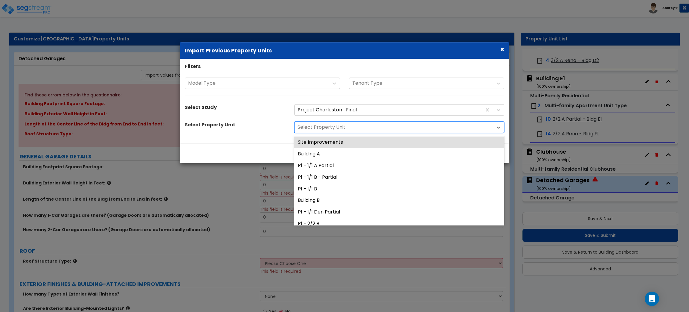
click at [317, 130] on div at bounding box center [393, 127] width 192 height 8
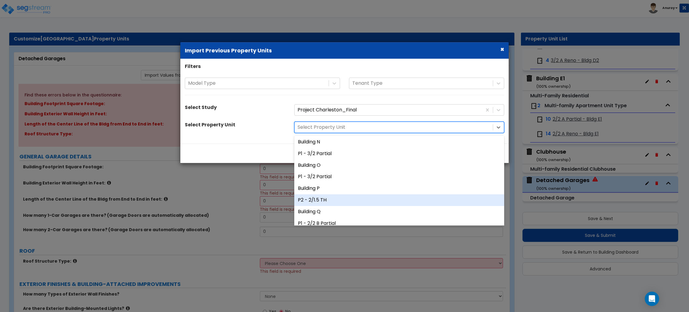
scroll to position [439, 0]
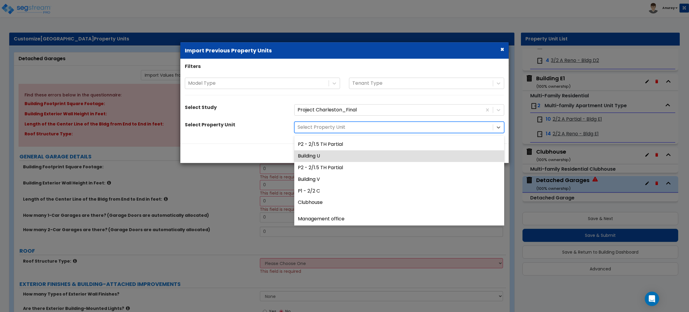
click at [273, 124] on div "Select Property Unit" at bounding box center [234, 125] width 109 height 8
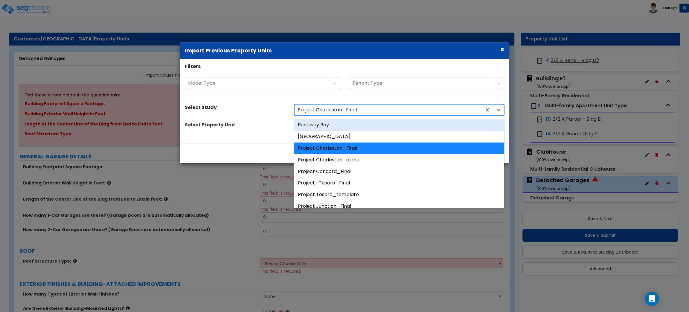
click at [347, 112] on div at bounding box center [387, 110] width 181 height 8
click at [328, 121] on div "Runaway Bay" at bounding box center [399, 125] width 210 height 12
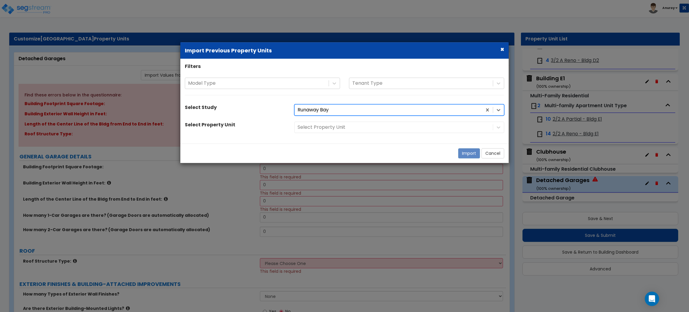
click at [337, 126] on div "Select Property Unit" at bounding box center [399, 126] width 219 height 11
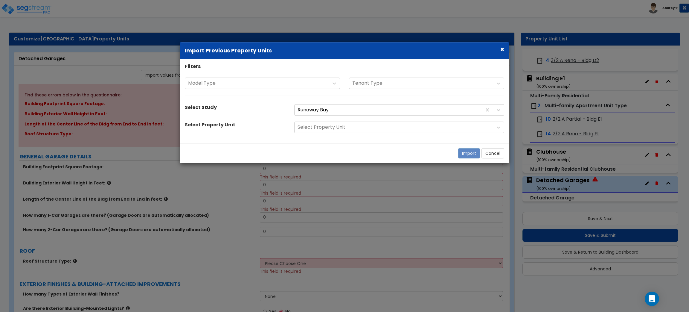
click at [288, 132] on div "Select Property Unit Select Property Unit" at bounding box center [344, 126] width 328 height 11
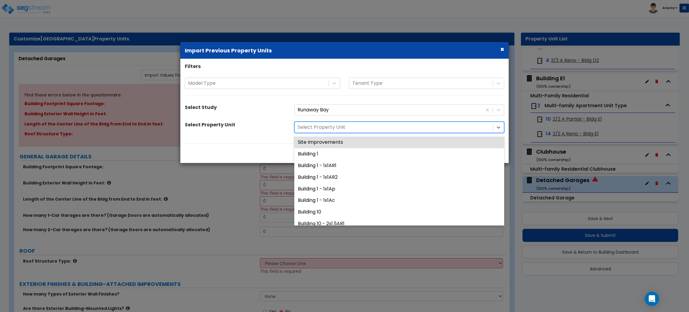
click at [343, 128] on div at bounding box center [393, 127] width 192 height 8
click at [259, 132] on div "Select Property Unit 64 results available. Use Up and Down to choose options, p…" at bounding box center [344, 126] width 328 height 11
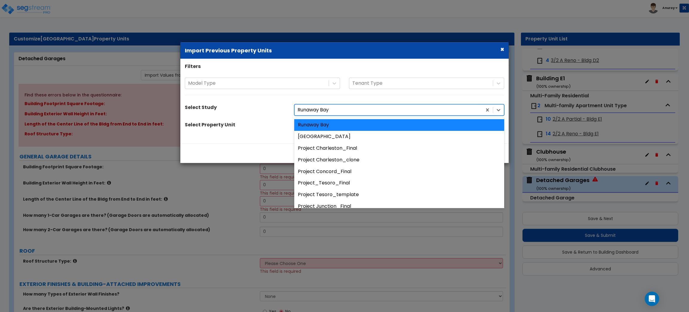
click at [320, 109] on div at bounding box center [387, 110] width 181 height 8
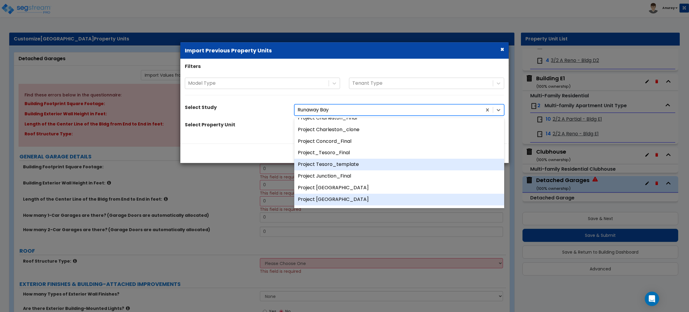
scroll to position [45, 0]
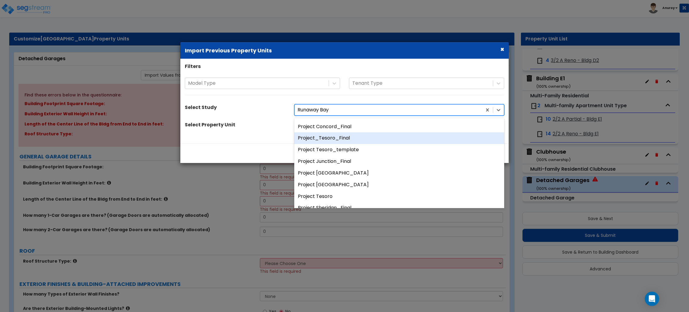
click at [341, 141] on div "Project_Tesoro_Final" at bounding box center [399, 138] width 210 height 12
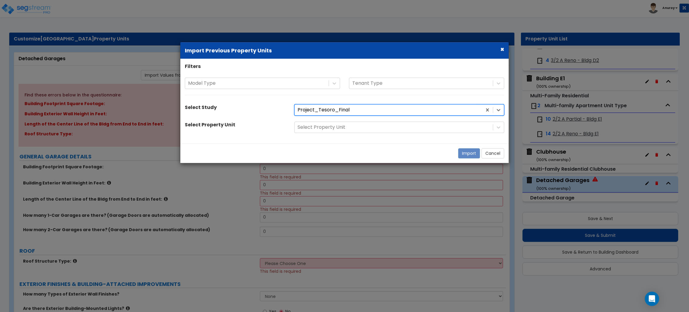
click at [288, 121] on div "Select Property Unit" at bounding box center [234, 125] width 109 height 8
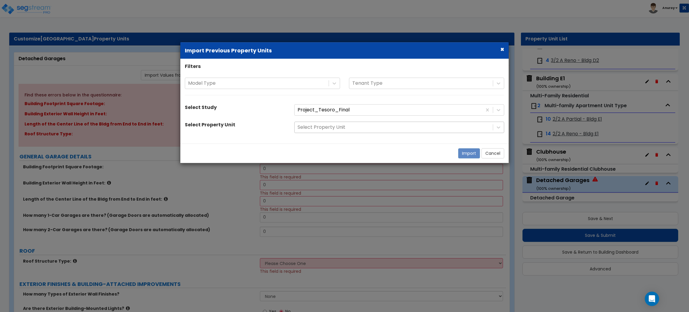
click at [324, 127] on div at bounding box center [393, 127] width 192 height 8
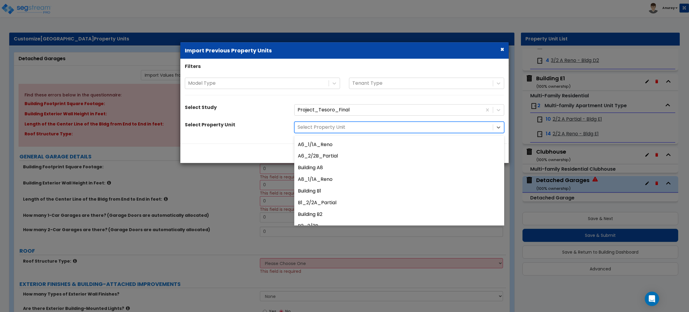
scroll to position [0, 0]
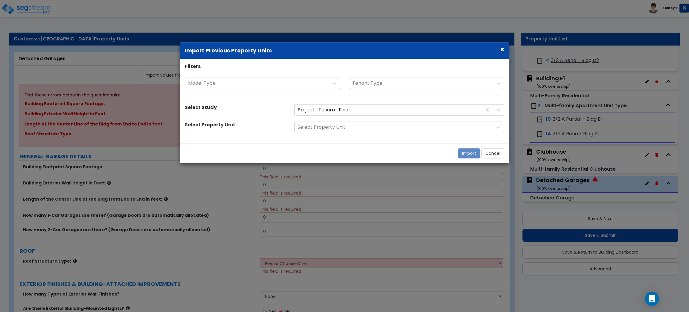
click at [259, 142] on div "Filters Model Type Tenant Type Select Study Project_Tesoro_Final Select Propert…" at bounding box center [344, 101] width 328 height 85
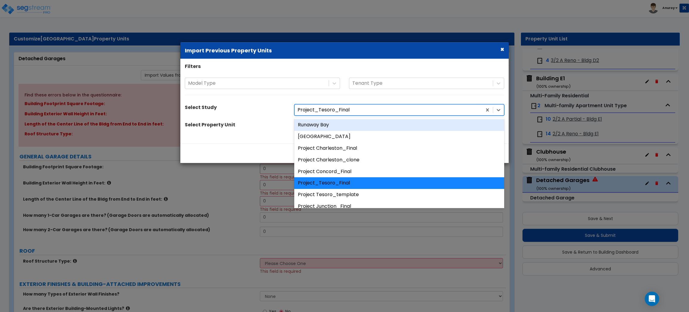
click at [339, 113] on div at bounding box center [387, 110] width 181 height 8
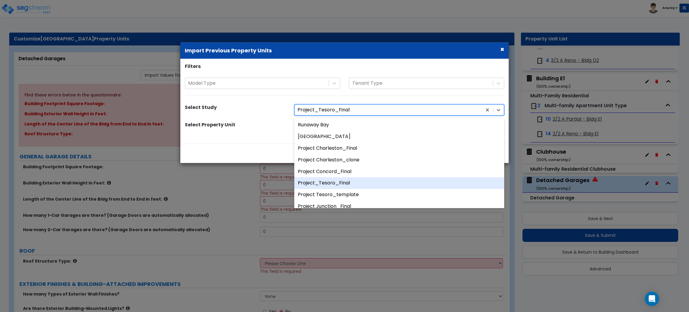
scroll to position [87, 0]
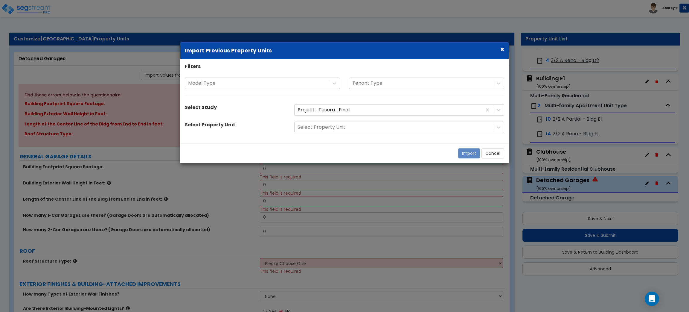
click at [501, 48] on button "×" at bounding box center [502, 49] width 4 height 6
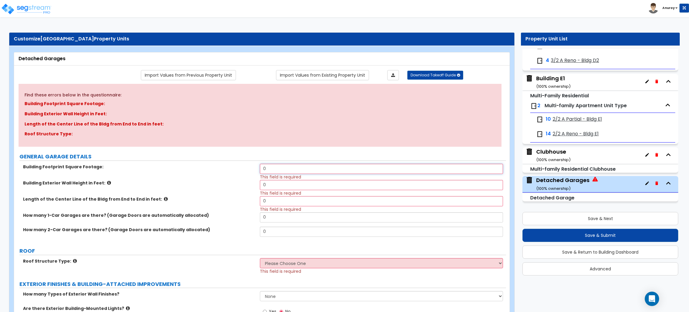
drag, startPoint x: 270, startPoint y: 166, endPoint x: 263, endPoint y: 166, distance: 6.9
click at [263, 166] on input "0" at bounding box center [381, 169] width 243 height 10
type input "11,262"
drag, startPoint x: 268, startPoint y: 183, endPoint x: 274, endPoint y: 190, distance: 9.6
click at [261, 184] on input "0" at bounding box center [381, 185] width 243 height 10
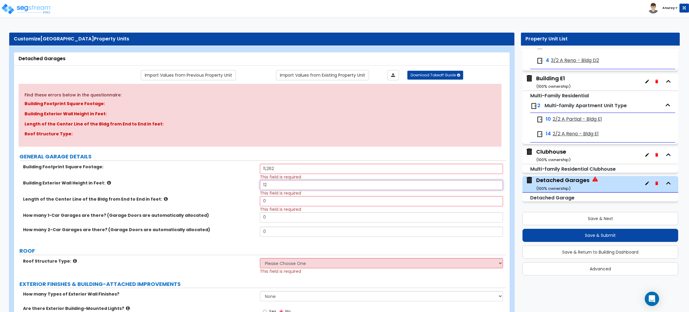
type input "12"
click at [238, 188] on div "Building Exterior Wall Height in Feet: 12 This field is required" at bounding box center [260, 188] width 492 height 16
click at [267, 200] on input "0" at bounding box center [381, 201] width 243 height 10
click at [267, 202] on input "0" at bounding box center [381, 201] width 243 height 10
type input "90"
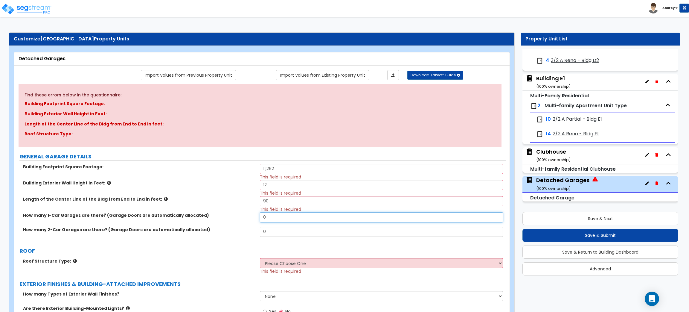
click at [271, 217] on input "0" at bounding box center [381, 217] width 243 height 10
drag, startPoint x: 268, startPoint y: 219, endPoint x: 261, endPoint y: 218, distance: 7.2
click at [261, 218] on input "0" at bounding box center [381, 217] width 243 height 10
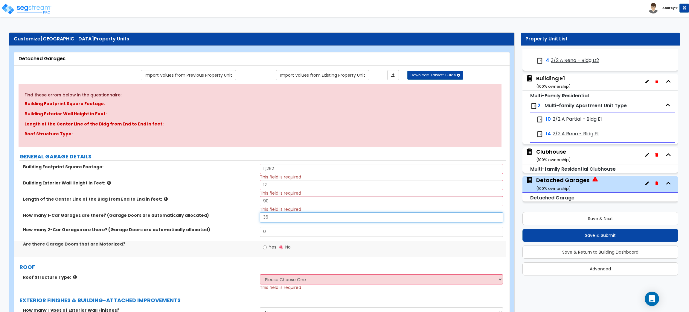
type input "36"
click at [234, 217] on label "How many 1-Car Garages are there? (Garage Doors are automatically allocated)" at bounding box center [139, 215] width 232 height 6
click at [236, 228] on label "How many 2-Car Garages are there? (Garage Doors are automatically allocated)" at bounding box center [139, 229] width 232 height 6
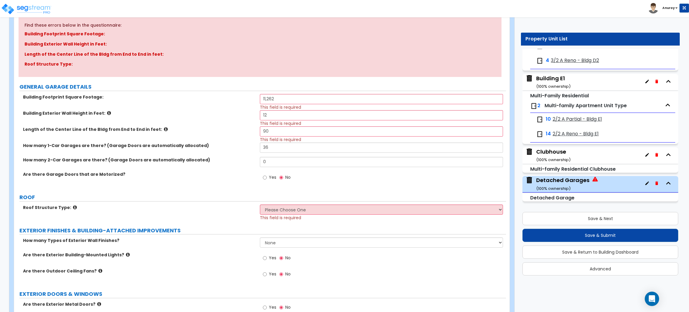
scroll to position [90, 0]
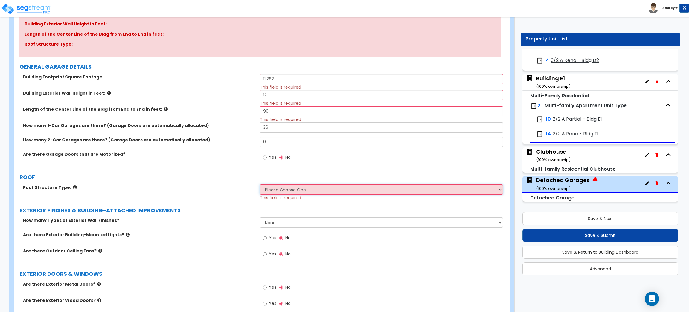
click at [356, 191] on select "Please Choose One Gable Roof Flat Roof" at bounding box center [381, 189] width 243 height 10
click at [281, 182] on div "Find these errors below in the questionnaire: Building Footprint Square Footage…" at bounding box center [260, 210] width 483 height 433
click at [285, 189] on select "Please Choose One Gable Roof Flat Roof" at bounding box center [381, 189] width 243 height 10
select select "1"
click at [260, 184] on select "Please Choose One Gable Roof Flat Roof" at bounding box center [381, 189] width 243 height 10
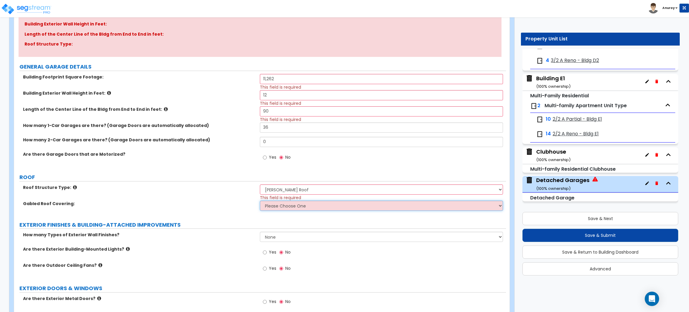
click at [297, 206] on select "Please Choose One Asphalt Shingle Clay Tile Wood Shingle Metal Shingle Standing…" at bounding box center [381, 205] width 243 height 10
select select "1"
click at [260, 201] on select "Please Choose One Asphalt Shingle Clay Tile Wood Shingle Metal Shingle Standing…" at bounding box center [381, 205] width 243 height 10
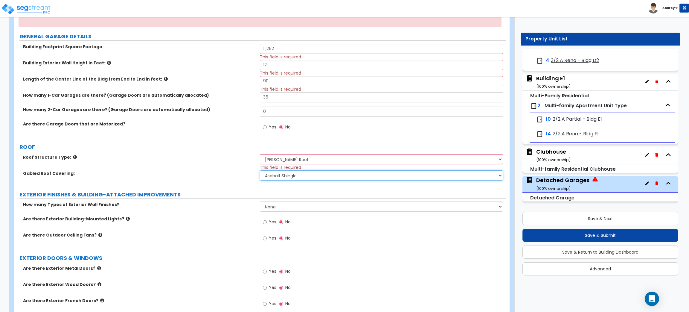
scroll to position [134, 0]
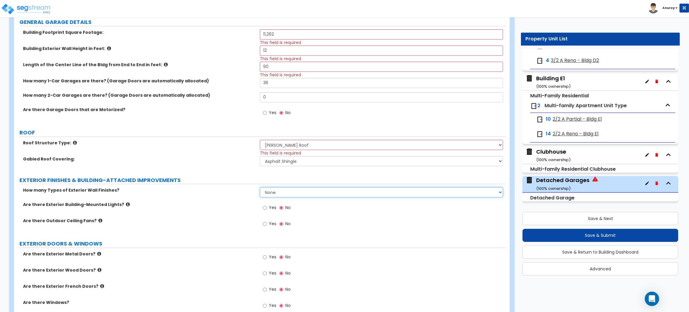
click at [296, 192] on select "None 1 2 3" at bounding box center [381, 192] width 243 height 10
select select "1"
click at [260, 187] on select "None 1 2 3" at bounding box center [381, 192] width 243 height 10
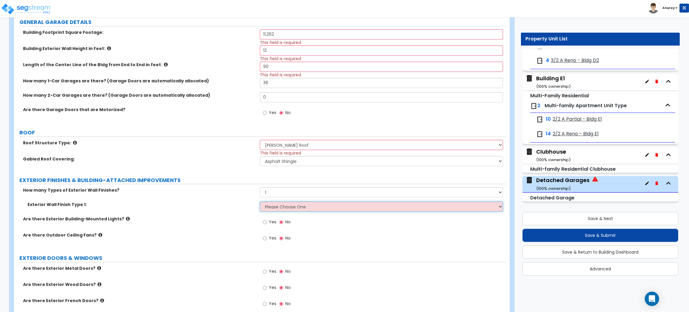
click at [283, 208] on select "Please Choose One Common/Shared Wall Brick Veneer Stone Veneer Wood Siding Viny…" at bounding box center [381, 206] width 243 height 10
select select "16"
click at [260, 201] on select "Please Choose One Common/Shared Wall Brick Veneer Stone Veneer Wood Siding Viny…" at bounding box center [381, 206] width 243 height 10
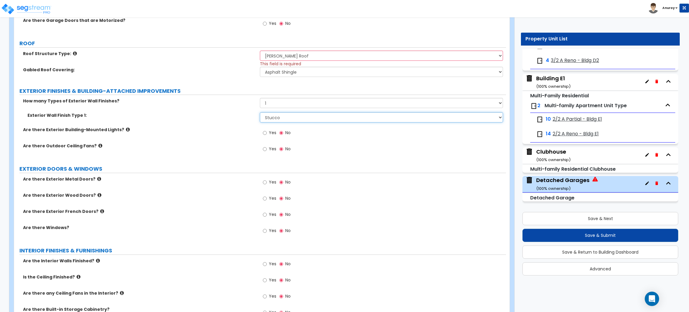
scroll to position [172, 0]
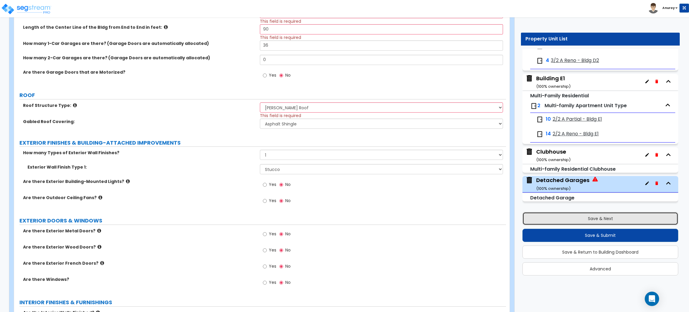
click at [595, 221] on button "Save & Next" at bounding box center [600, 218] width 156 height 13
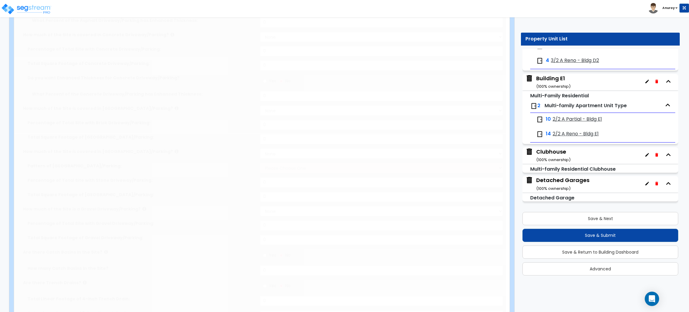
select select "2"
type input "509878"
select select "2"
type input "254939"
select select "2"
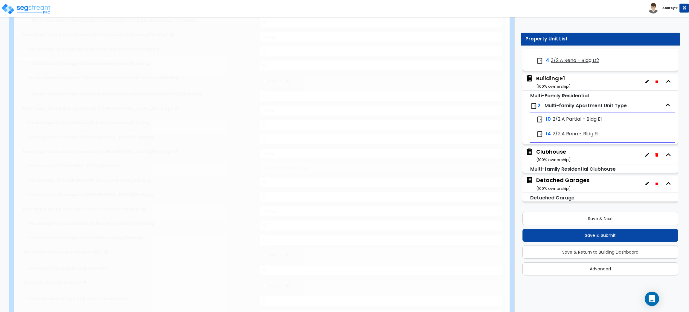
type input "101976"
radio input "true"
select select "1"
type input "2344"
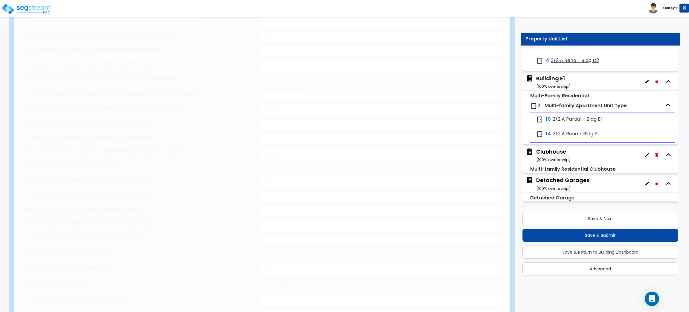
radio input "true"
select select "1"
select select "2"
type input "10"
radio input "true"
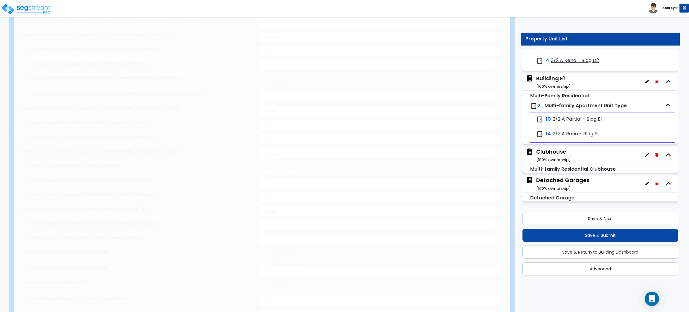
select select "1"
type input "587"
radio input "true"
type input "36"
select select "1"
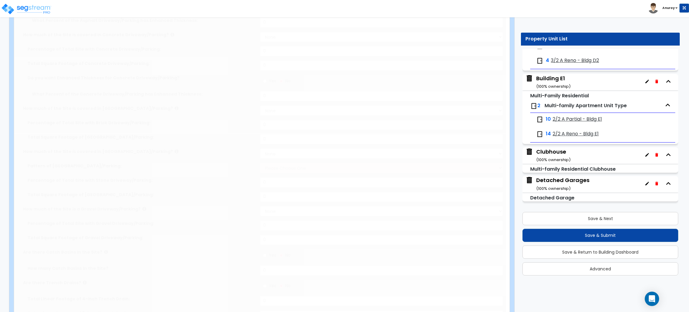
select select "3"
select select "6"
select select "1"
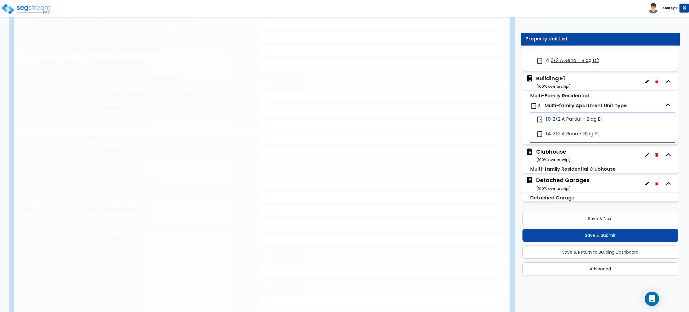
radio input "true"
type input "161"
select select "2"
radio input "true"
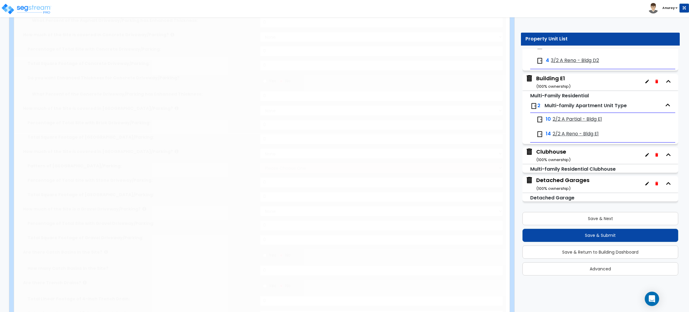
select select "2"
type input "9375"
select select "1"
select select "2"
radio input "true"
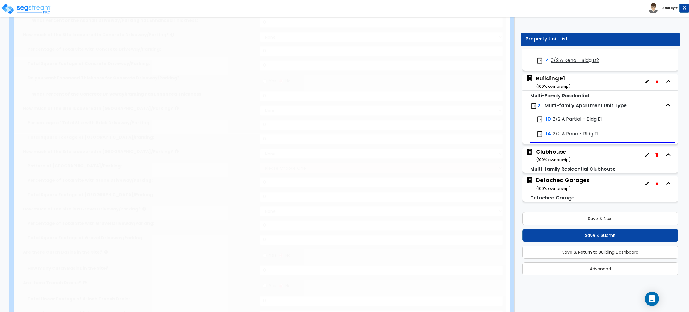
radio input "true"
select select "2"
type input "3548"
radio input "true"
select select "1"
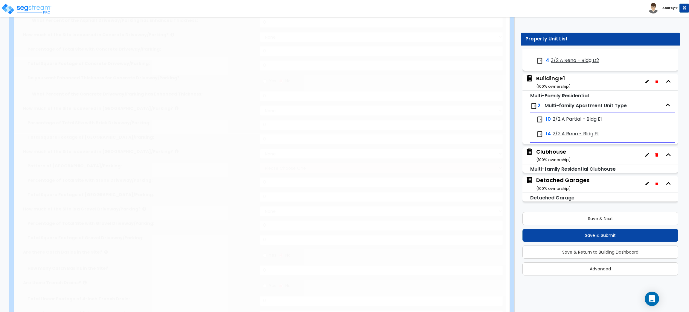
select select "4"
type input "13"
radio input "true"
select select "2"
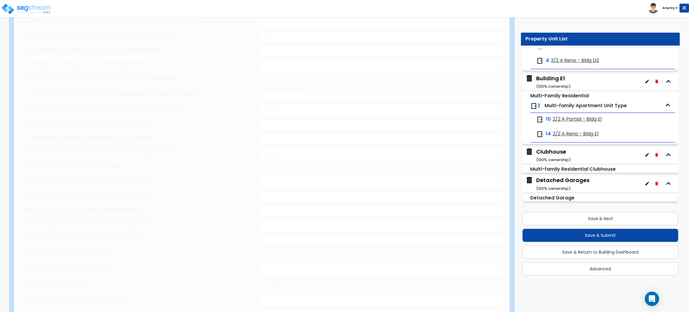
type input "38241"
radio input "true"
select select "1"
radio input "true"
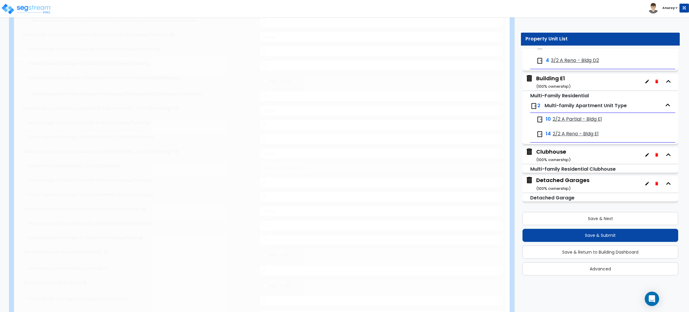
select select "1"
select select "7"
type input "6000"
type input "1150"
type input "5"
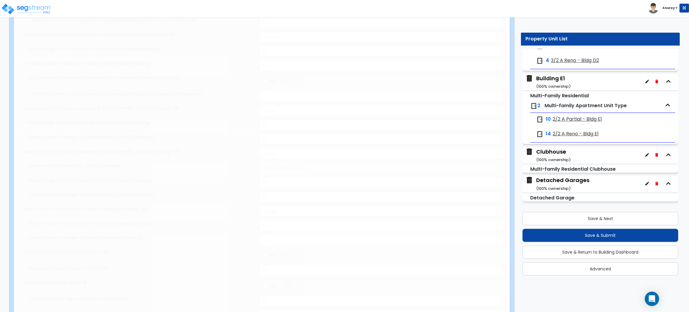
select select "1"
radio input "true"
type input "2"
radio input "true"
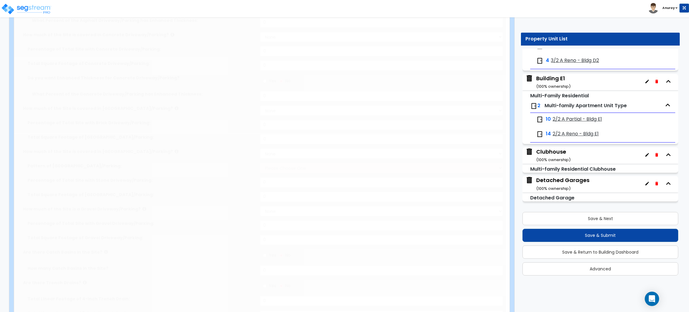
type input "50"
select select "2"
select select "1"
select select "2"
select select "1"
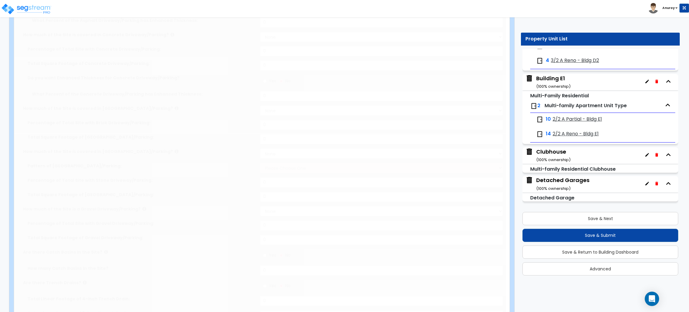
select select "2"
radio input "true"
select select "1"
type input "4"
type input "3"
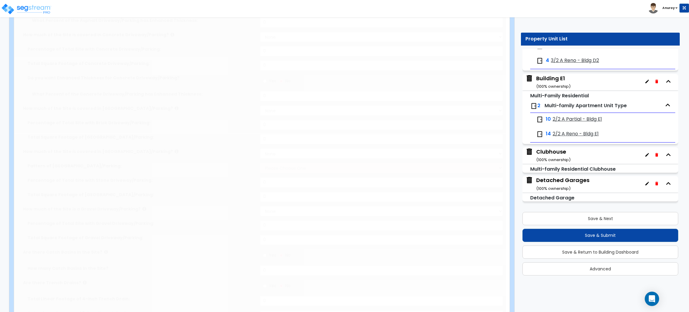
select select "3"
radio input "true"
type input "8"
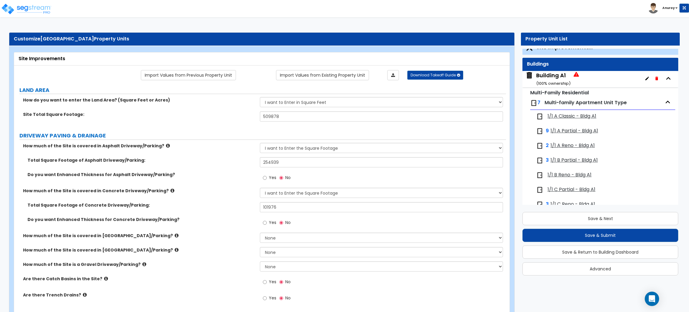
scroll to position [0, 0]
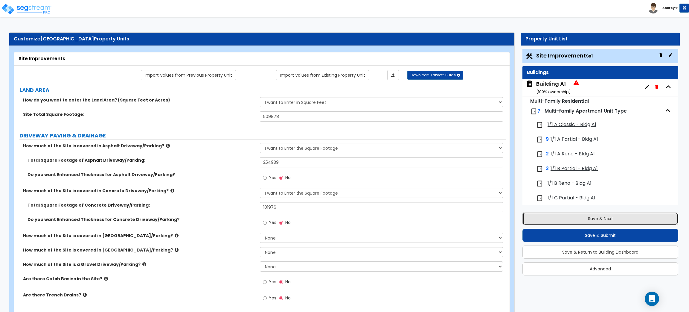
click at [610, 216] on button "Save & Next" at bounding box center [600, 218] width 156 height 13
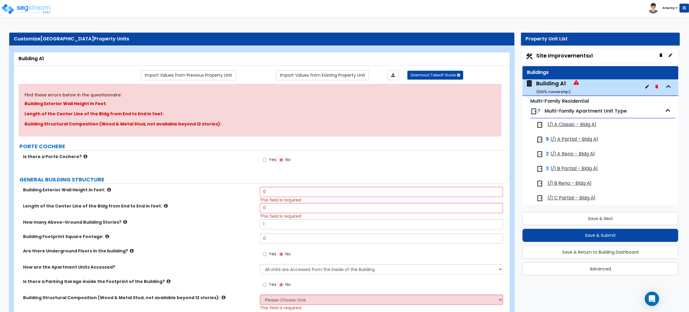
click at [540, 52] on span "Site Improvements x1" at bounding box center [564, 55] width 57 height 7
select select "2"
select select "1"
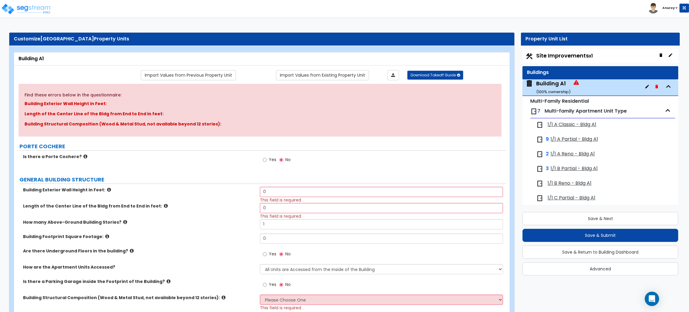
select select "1"
select select "2"
select select "1"
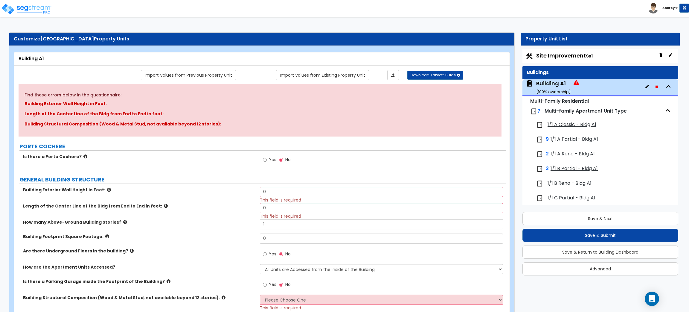
select select "3"
select select "6"
select select "2"
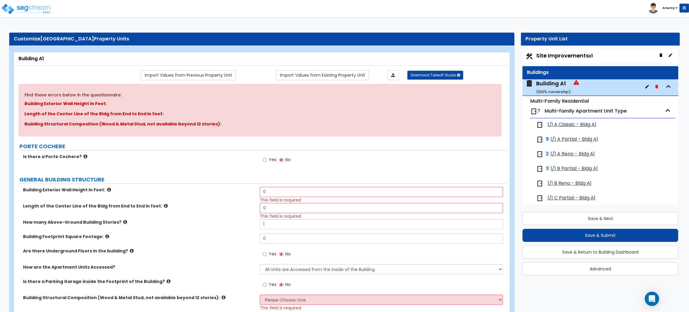
select select "1"
select select "2"
select select "1"
select select "4"
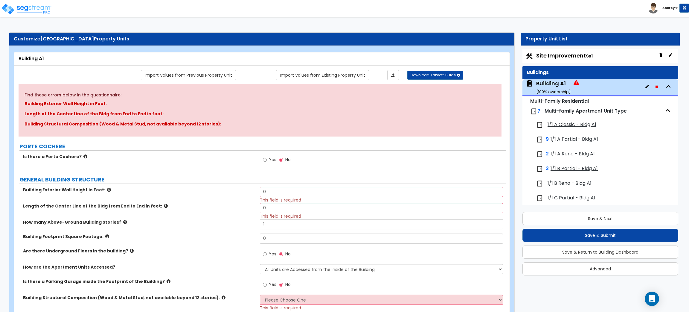
select select "2"
select select "1"
select select "7"
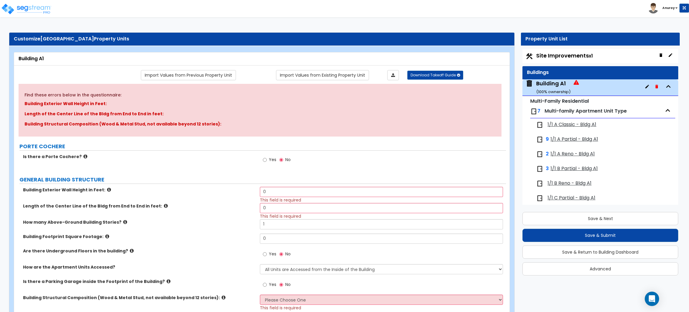
select select "2"
select select "1"
select select "2"
select select "1"
select select "2"
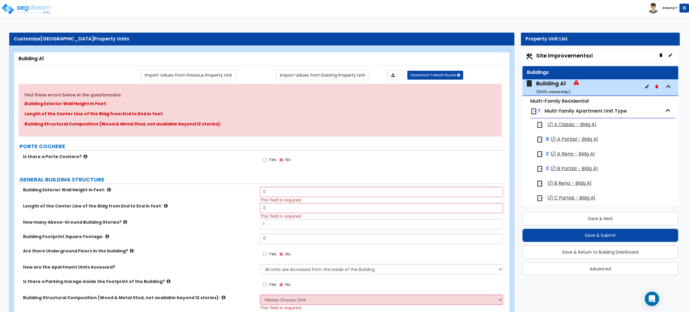
select select "1"
select select "3"
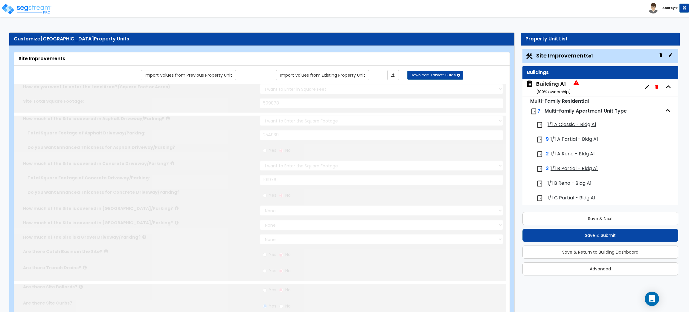
select select "1"
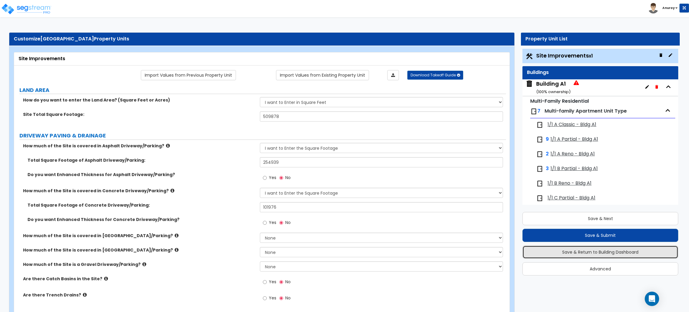
click at [593, 248] on button "Save & Return to Building Dashboard" at bounding box center [600, 251] width 156 height 13
